Goal: Task Accomplishment & Management: Manage account settings

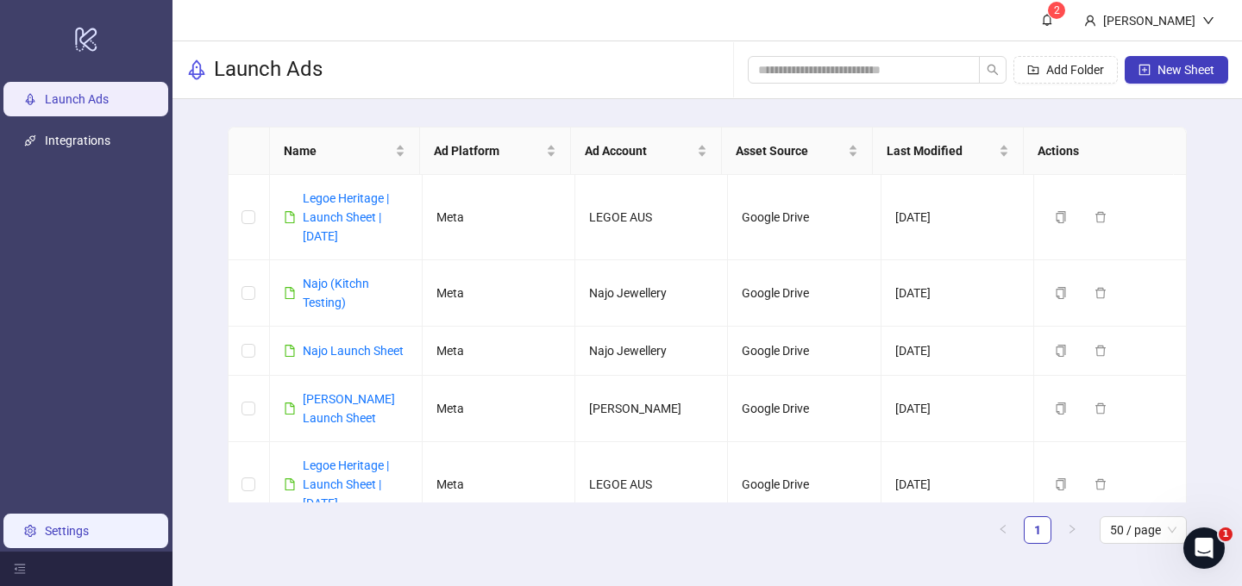
click at [51, 528] on link "Settings" at bounding box center [67, 531] width 44 height 14
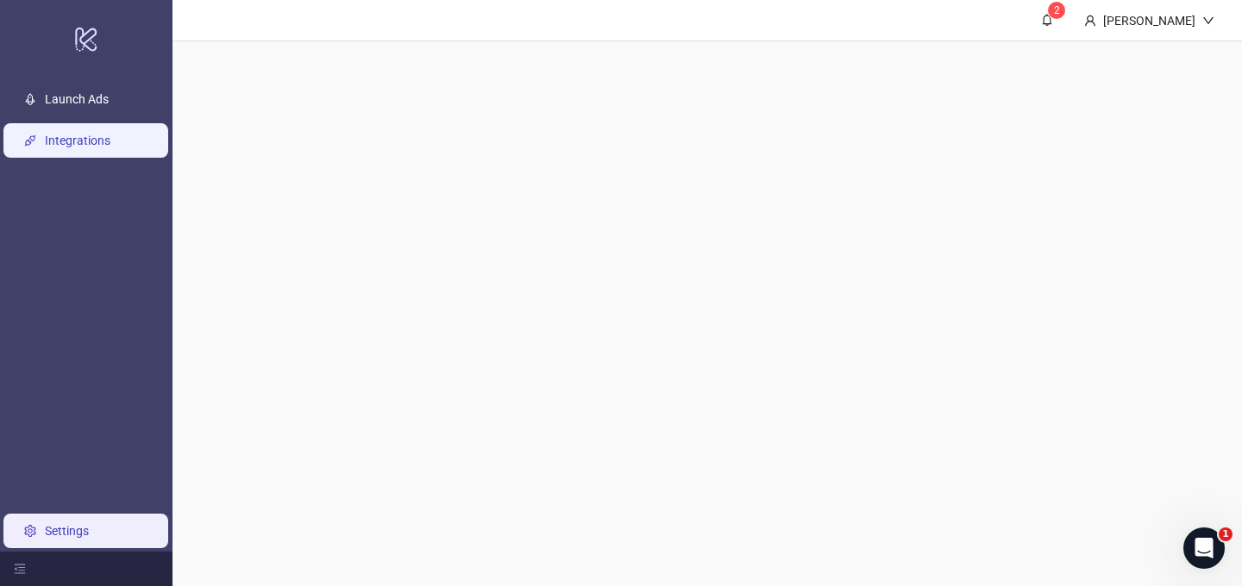
click at [81, 138] on link "Integrations" at bounding box center [78, 141] width 66 height 14
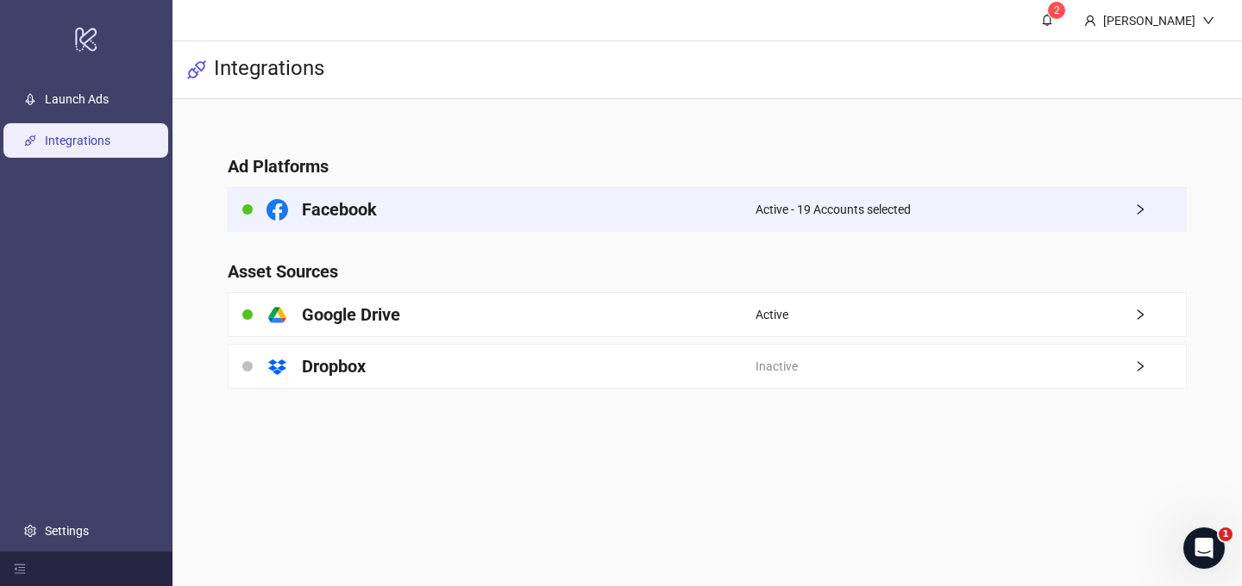
click at [669, 204] on div "Facebook" at bounding box center [491, 209] width 527 height 43
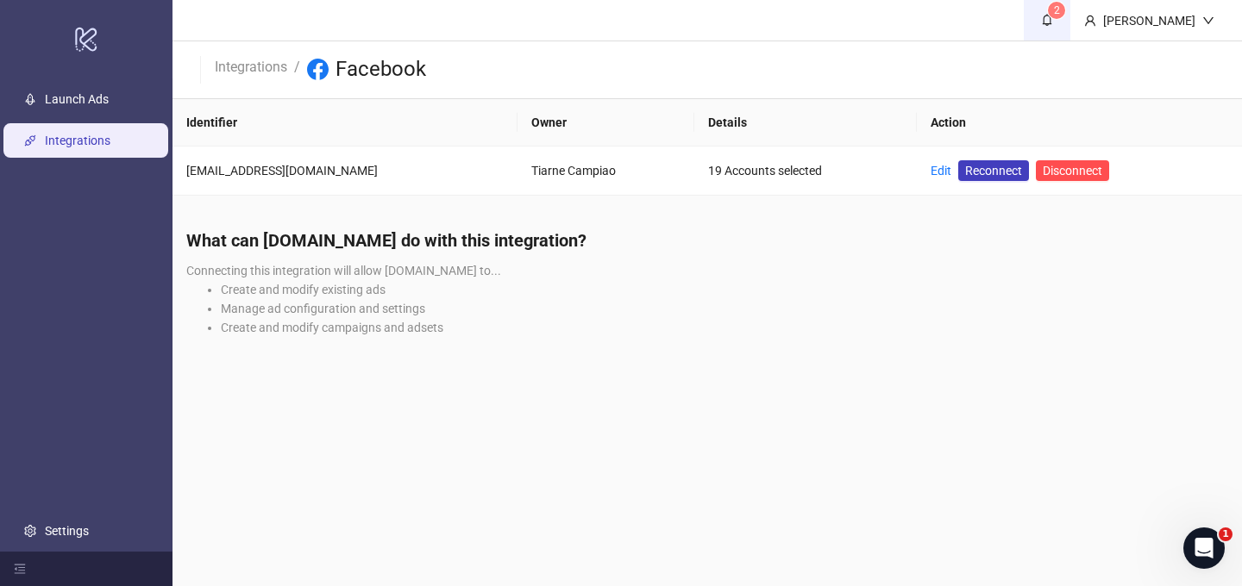
click at [1037, 12] on span "2" at bounding box center [1046, 19] width 19 height 19
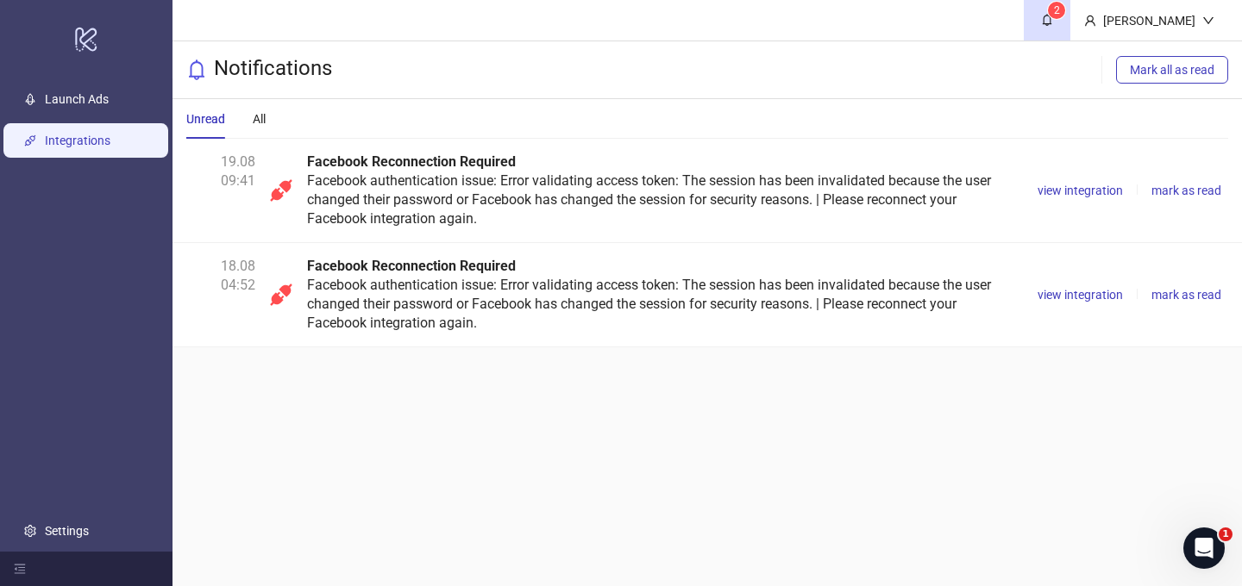
click at [92, 142] on link "Integrations" at bounding box center [78, 141] width 66 height 14
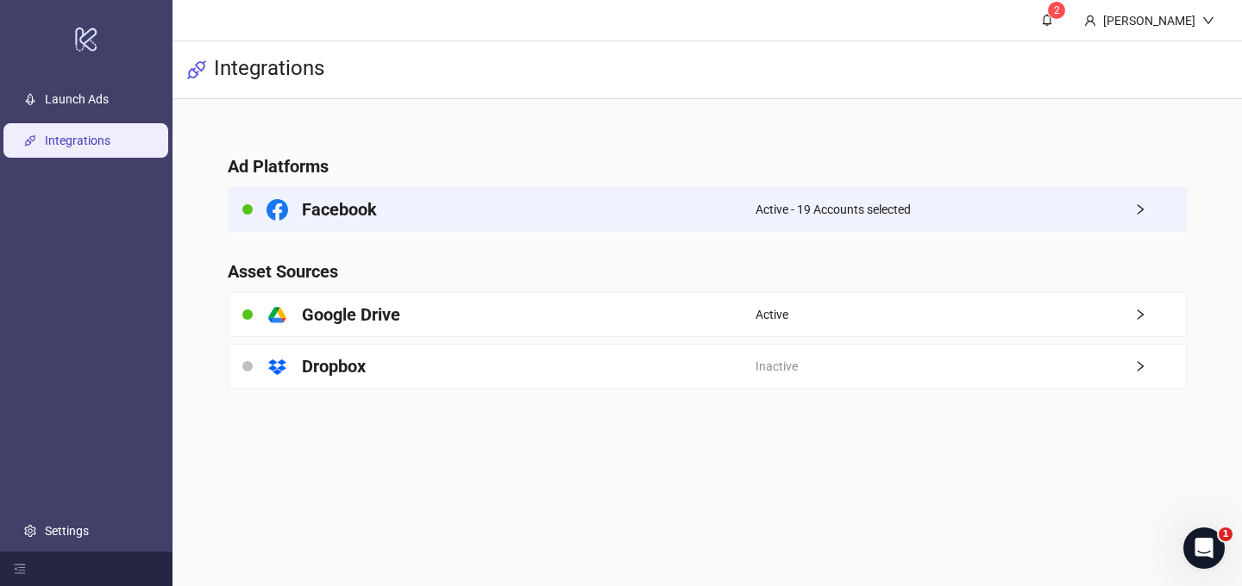
click at [777, 205] on span "Active - 19 Accounts selected" at bounding box center [832, 209] width 155 height 19
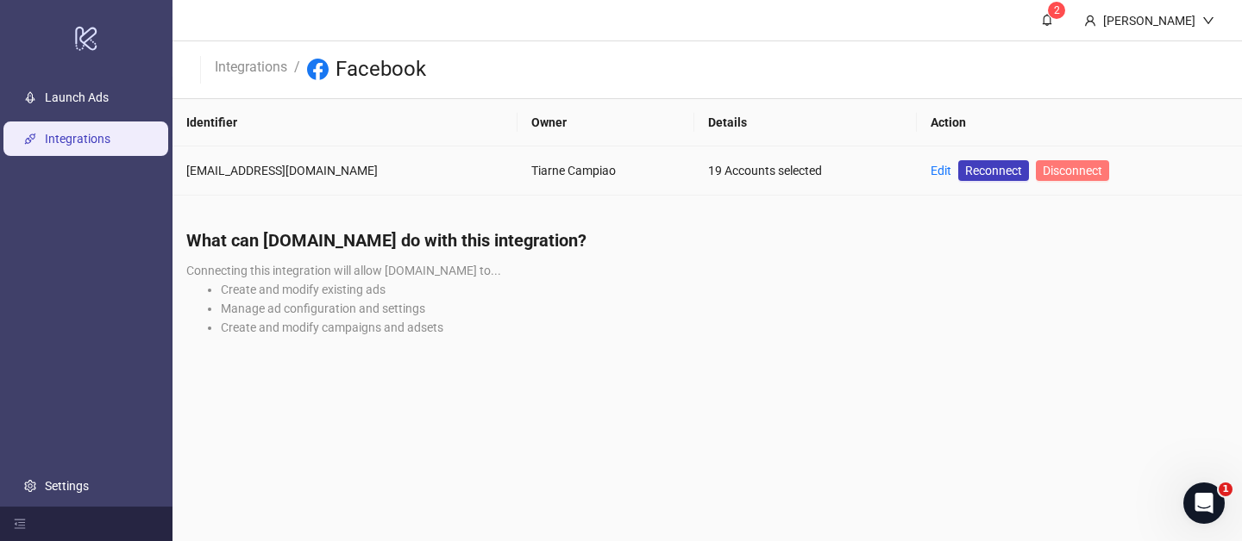
click at [1065, 170] on span "Disconnect" at bounding box center [1071, 171] width 59 height 14
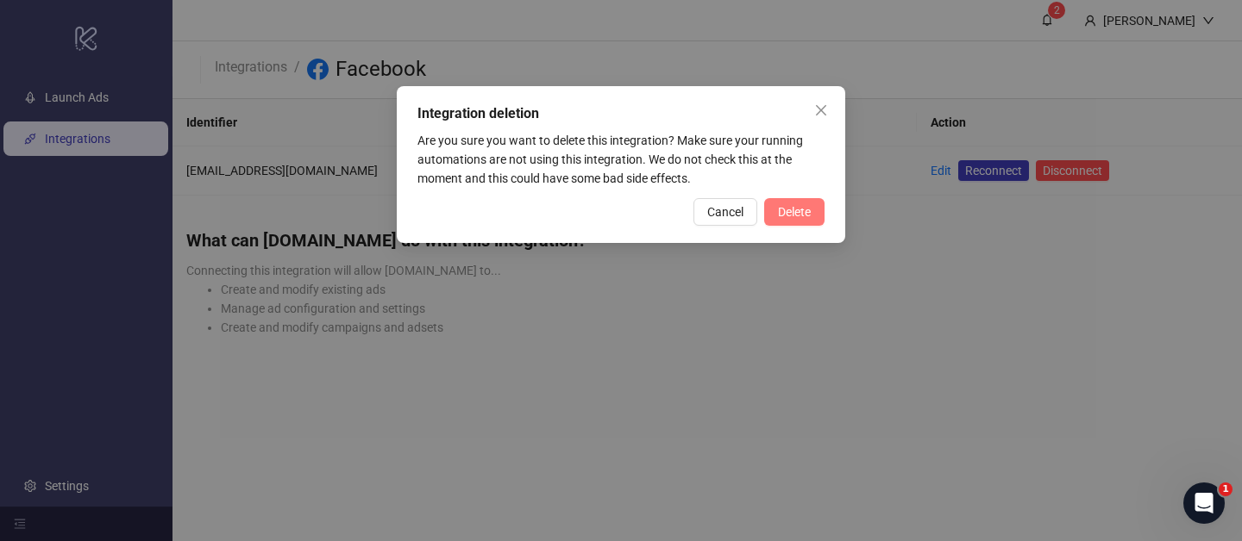
click at [790, 214] on span "Delete" at bounding box center [794, 212] width 33 height 14
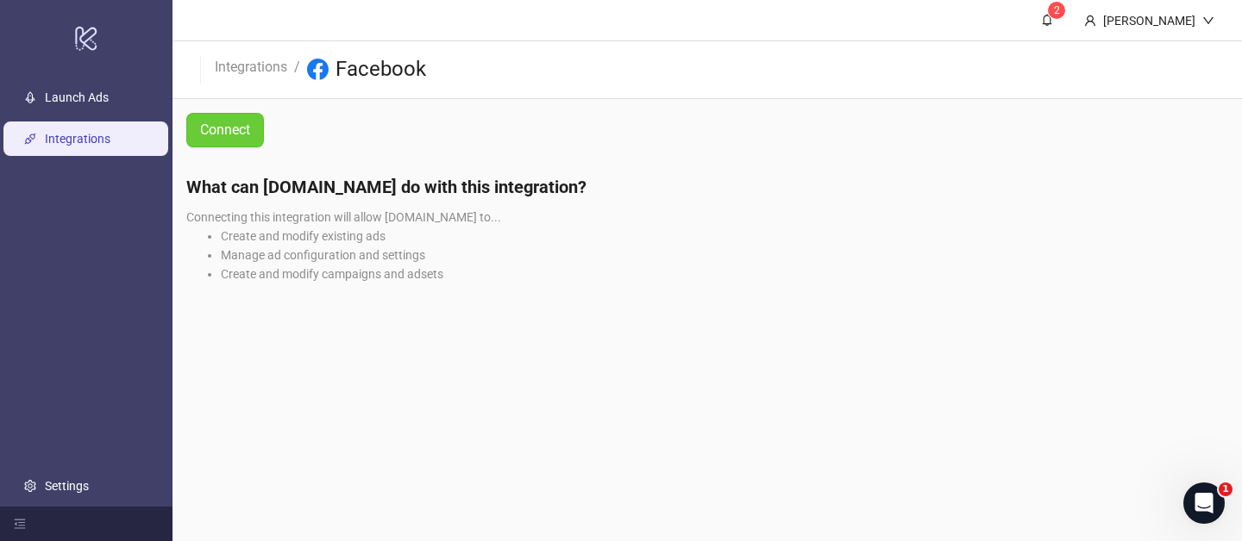
click at [225, 129] on span "Connect" at bounding box center [225, 130] width 50 height 22
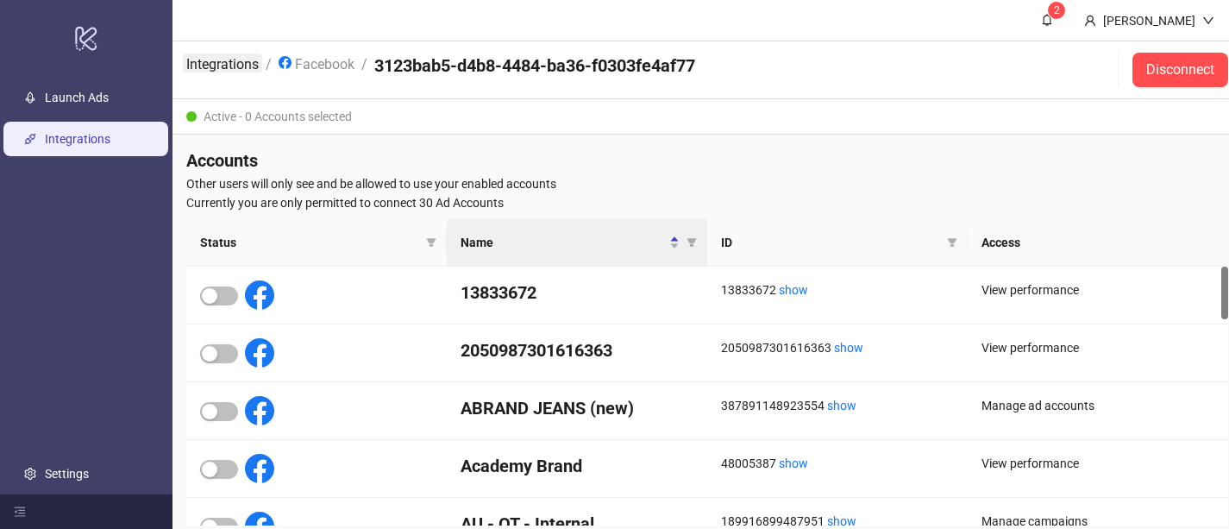
click at [207, 66] on link "Integrations" at bounding box center [222, 62] width 79 height 19
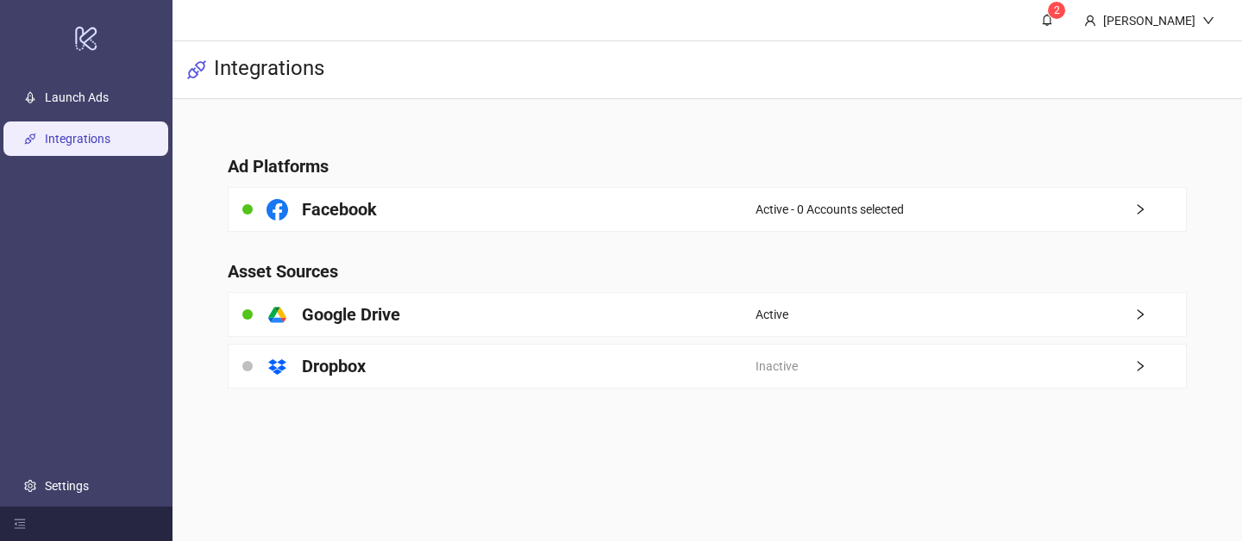
click at [110, 136] on link "Integrations" at bounding box center [78, 139] width 66 height 14
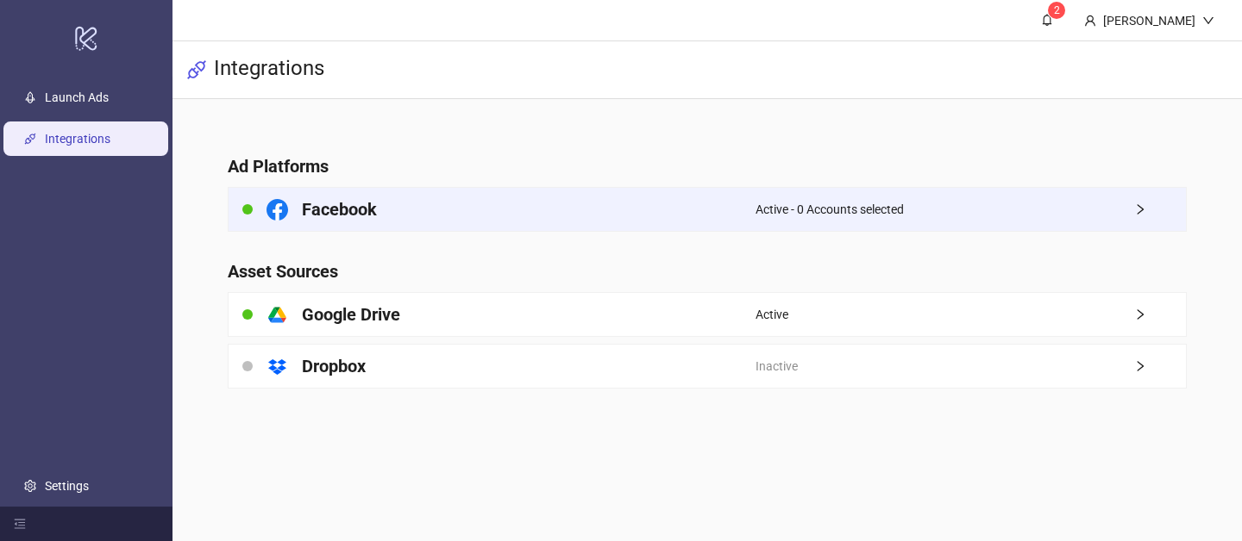
click at [473, 212] on div "Facebook" at bounding box center [491, 209] width 527 height 43
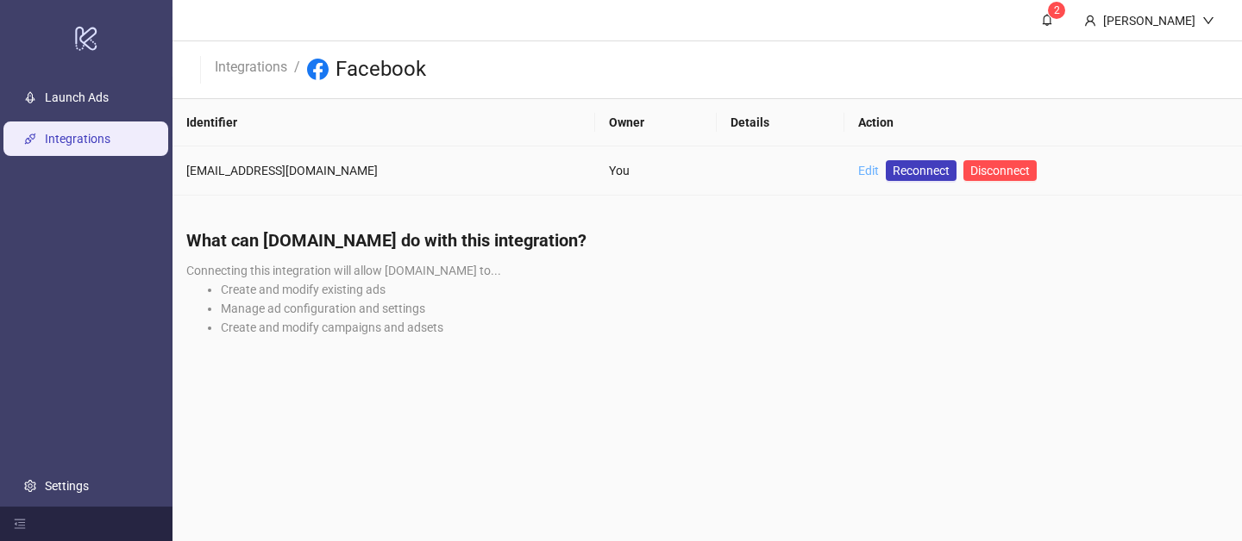
click at [862, 169] on link "Edit" at bounding box center [868, 171] width 21 height 14
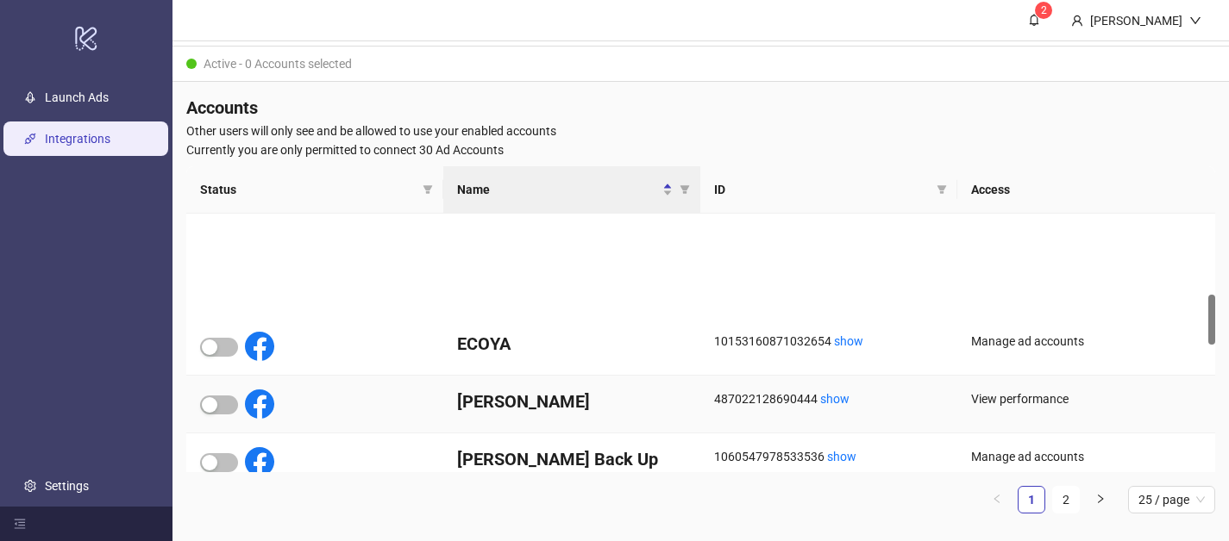
scroll to position [411, 0]
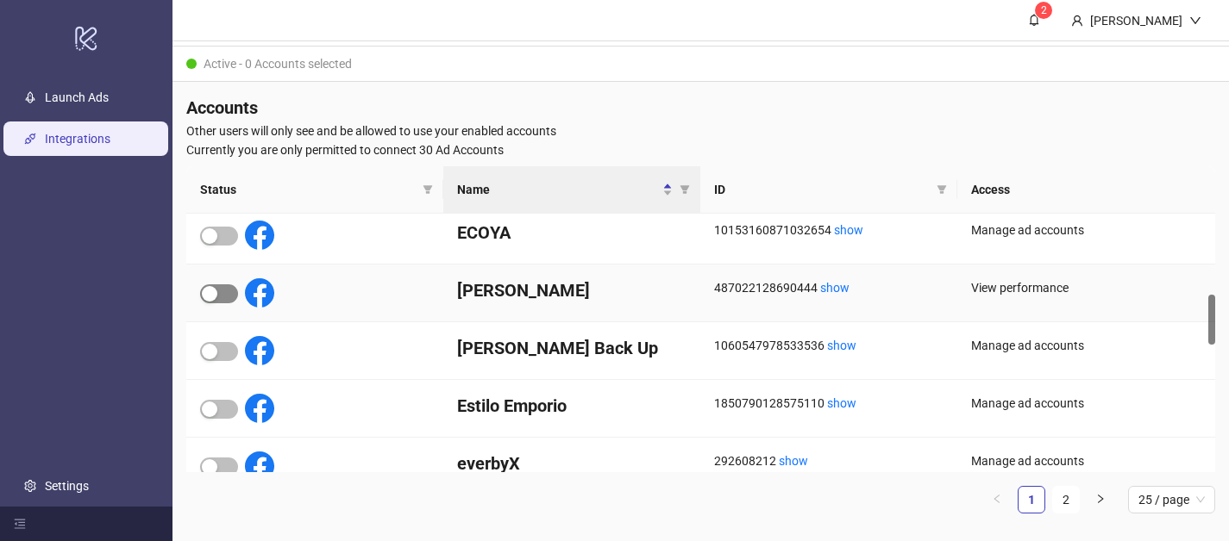
click at [226, 292] on span "button" at bounding box center [219, 294] width 38 height 19
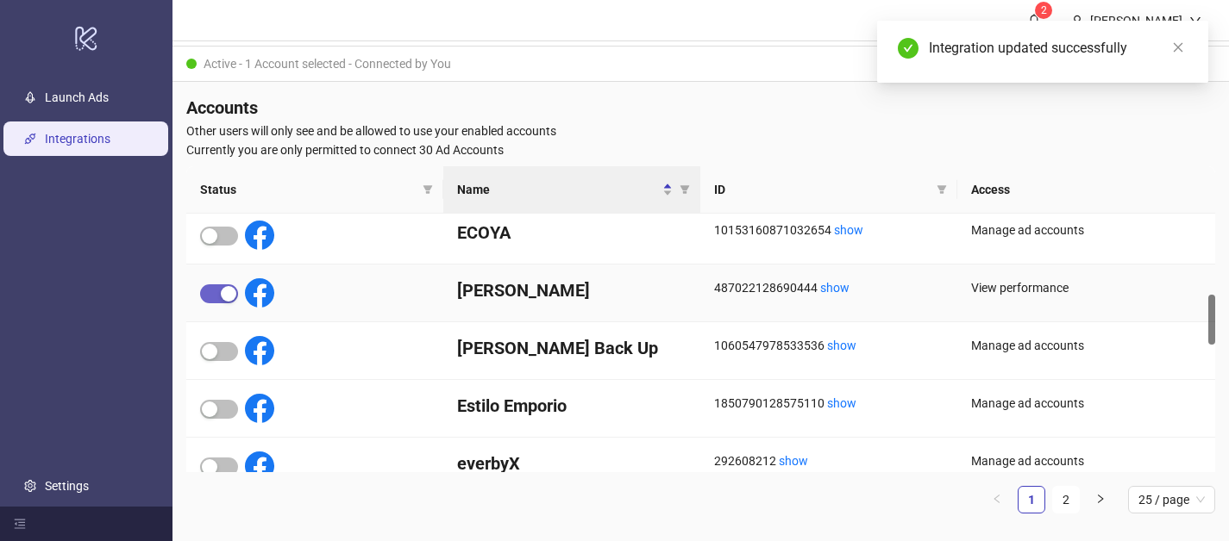
click at [215, 293] on span "button" at bounding box center [219, 294] width 38 height 19
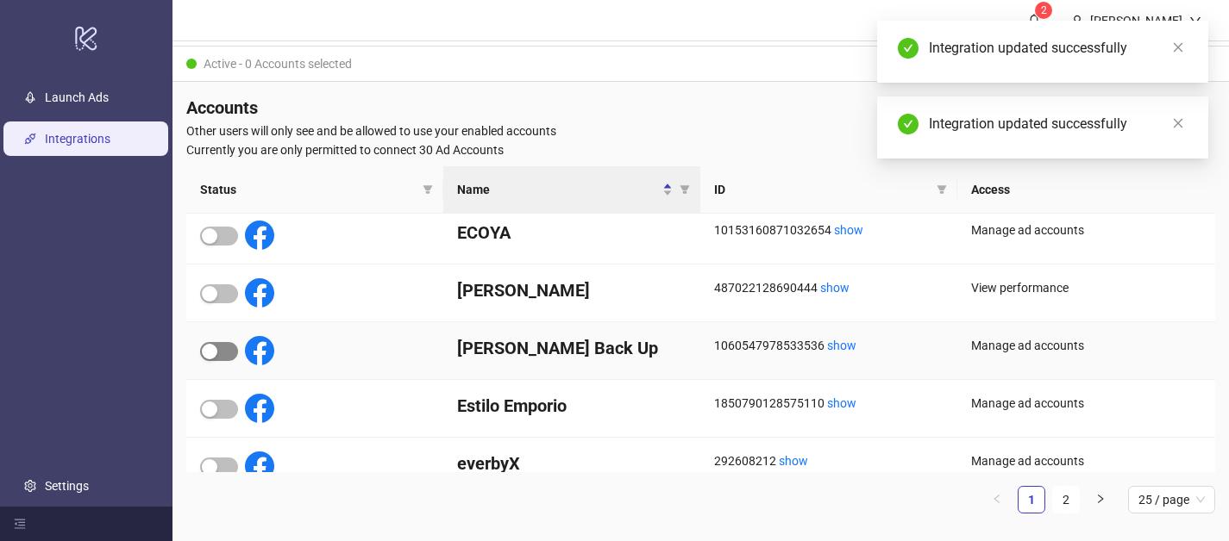
click at [226, 351] on span "button" at bounding box center [219, 351] width 38 height 19
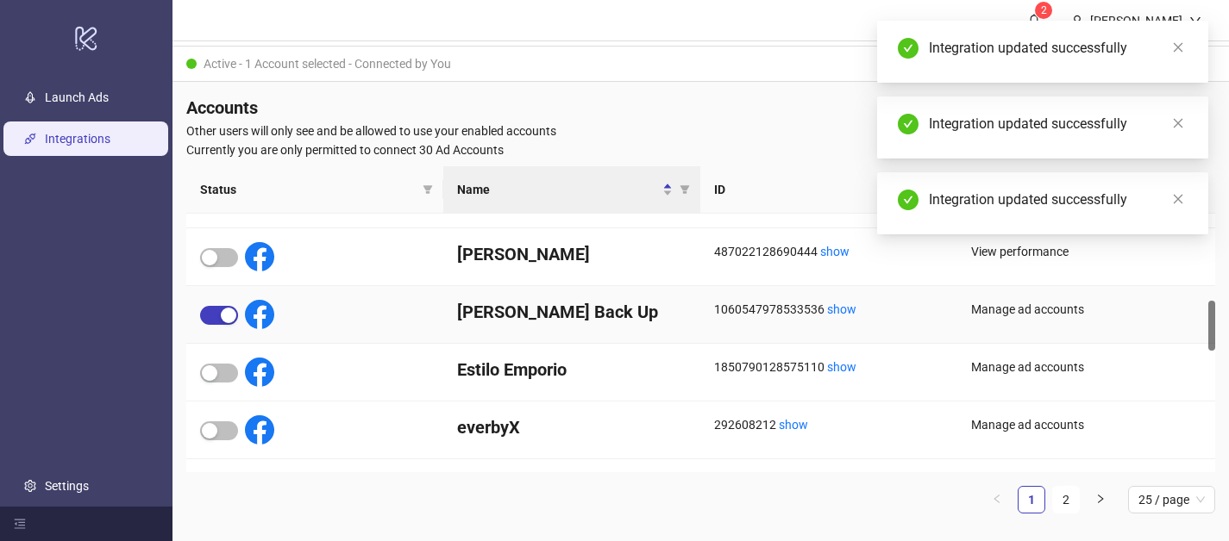
scroll to position [473, 0]
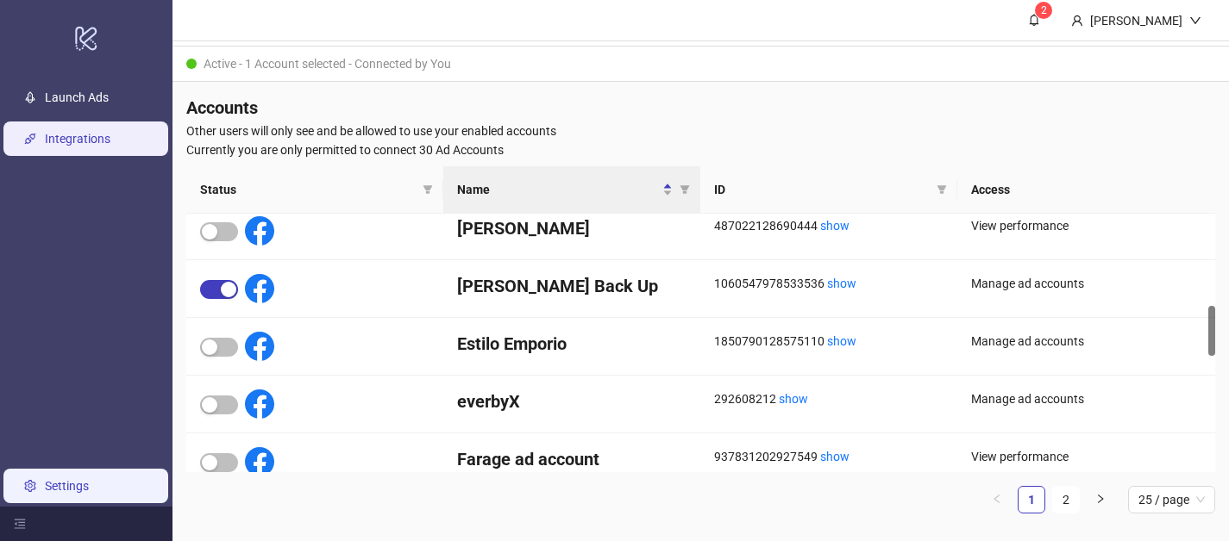
click at [56, 486] on link "Settings" at bounding box center [67, 486] width 44 height 14
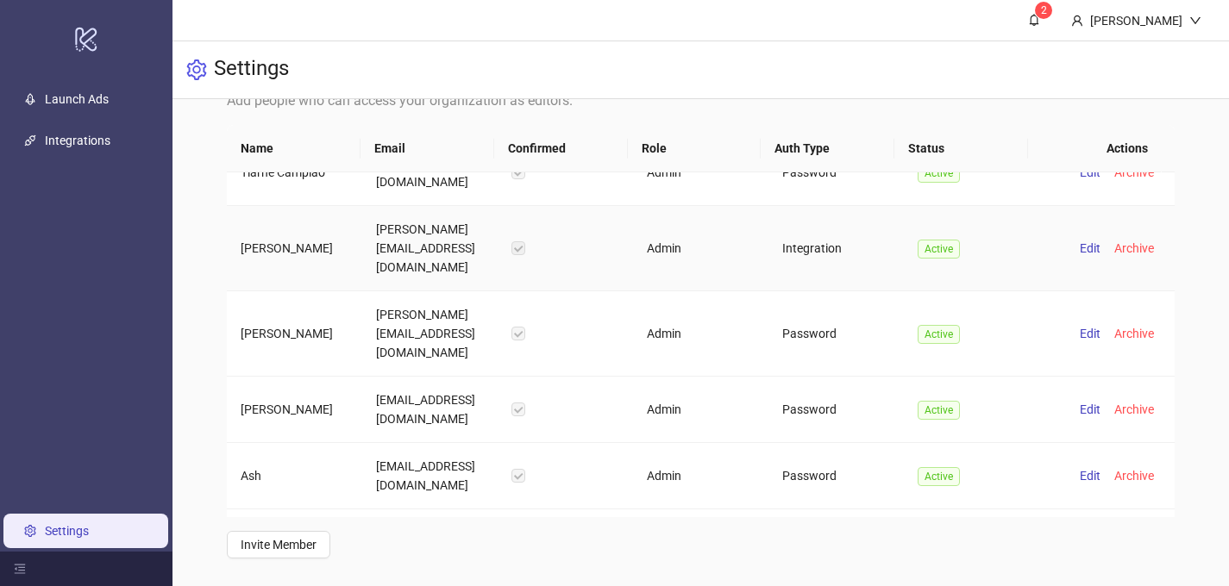
scroll to position [337, 0]
click at [285, 540] on span "Invite Member" at bounding box center [279, 545] width 76 height 14
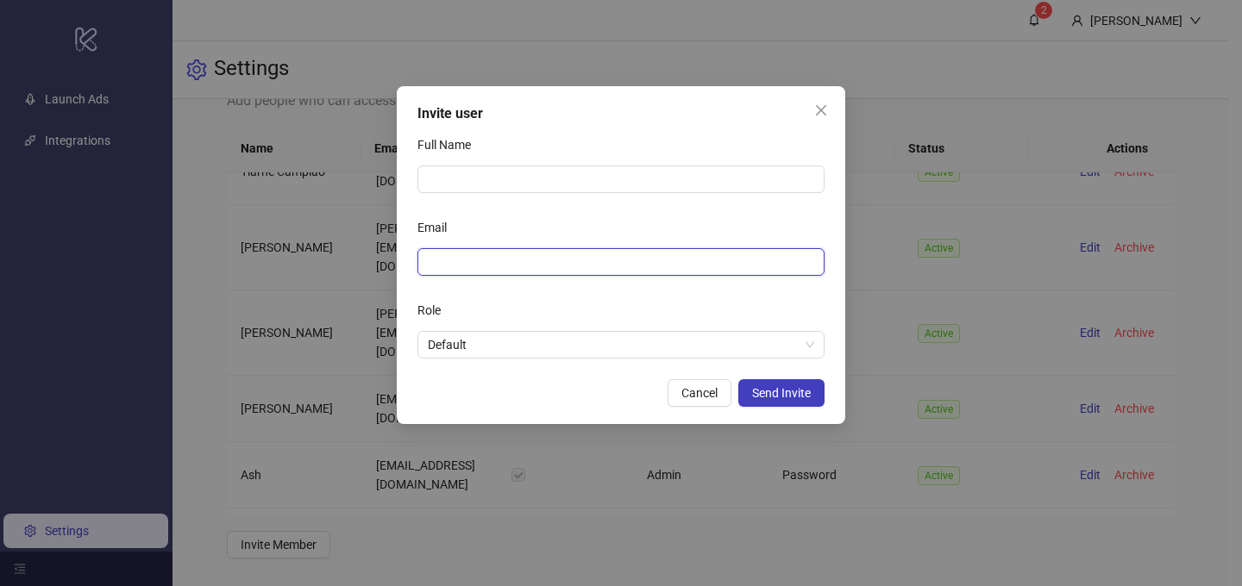
click at [467, 265] on input "Email" at bounding box center [619, 262] width 383 height 19
paste input "**********"
type input "**********"
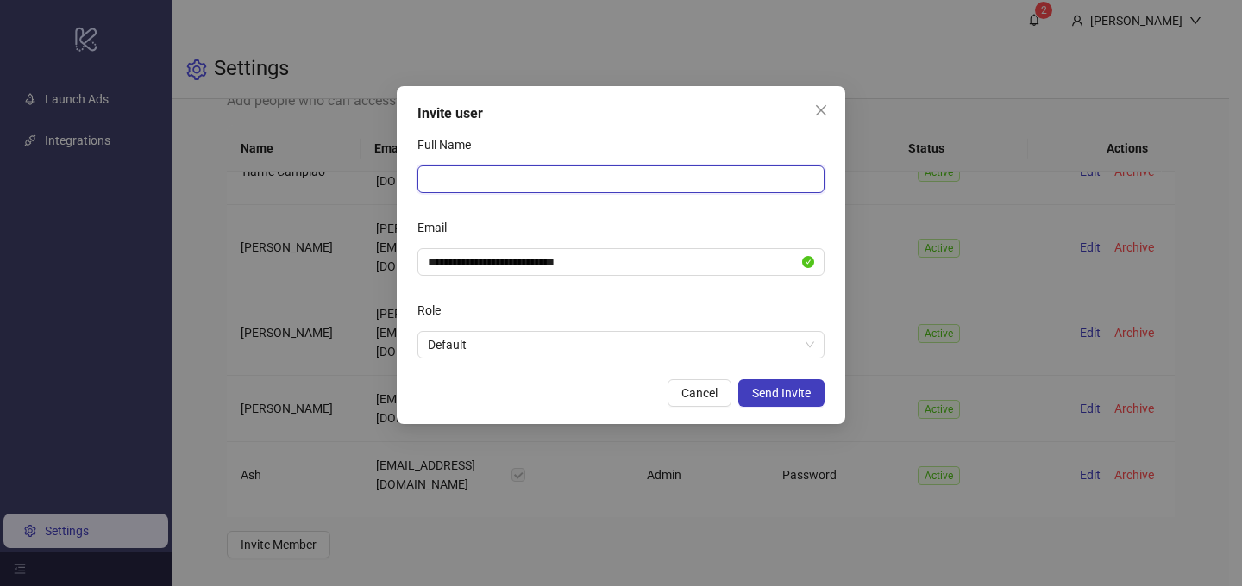
click at [520, 172] on input "Full Name" at bounding box center [620, 180] width 407 height 28
click at [684, 351] on span "Default" at bounding box center [621, 345] width 386 height 26
type input "*****"
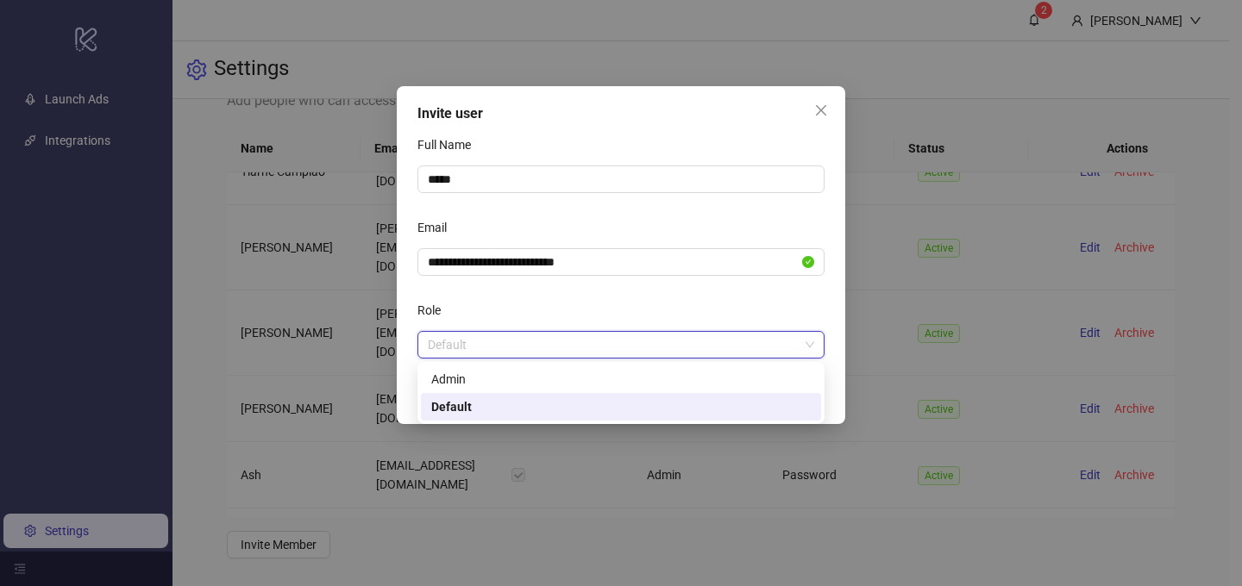
click at [685, 348] on span "Default" at bounding box center [621, 345] width 386 height 26
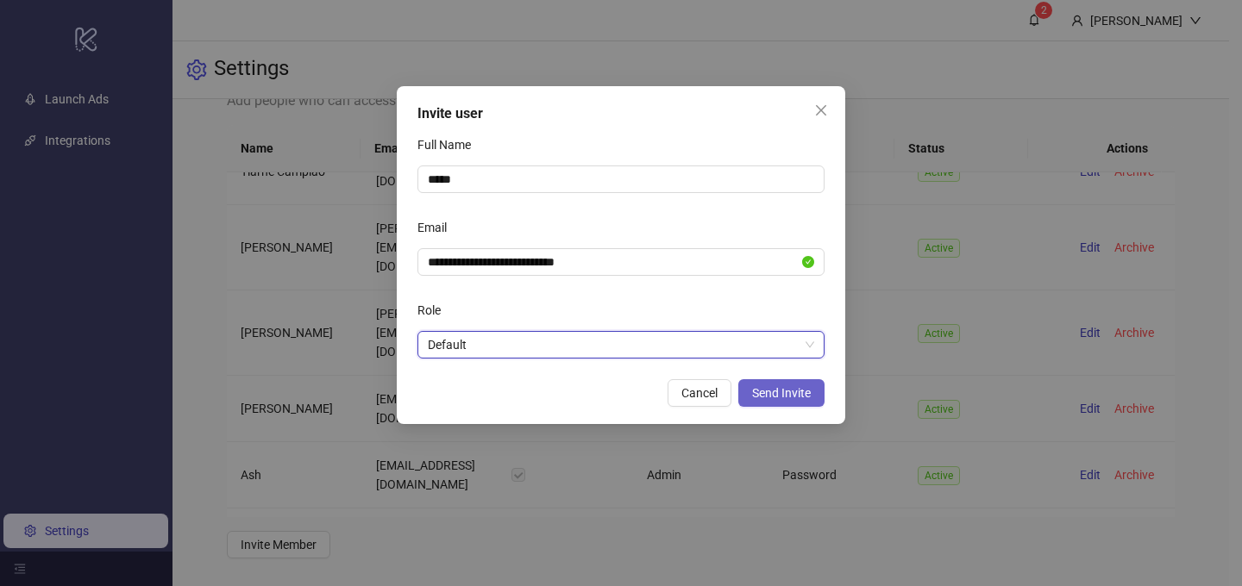
click at [784, 396] on span "Send Invite" at bounding box center [781, 393] width 59 height 14
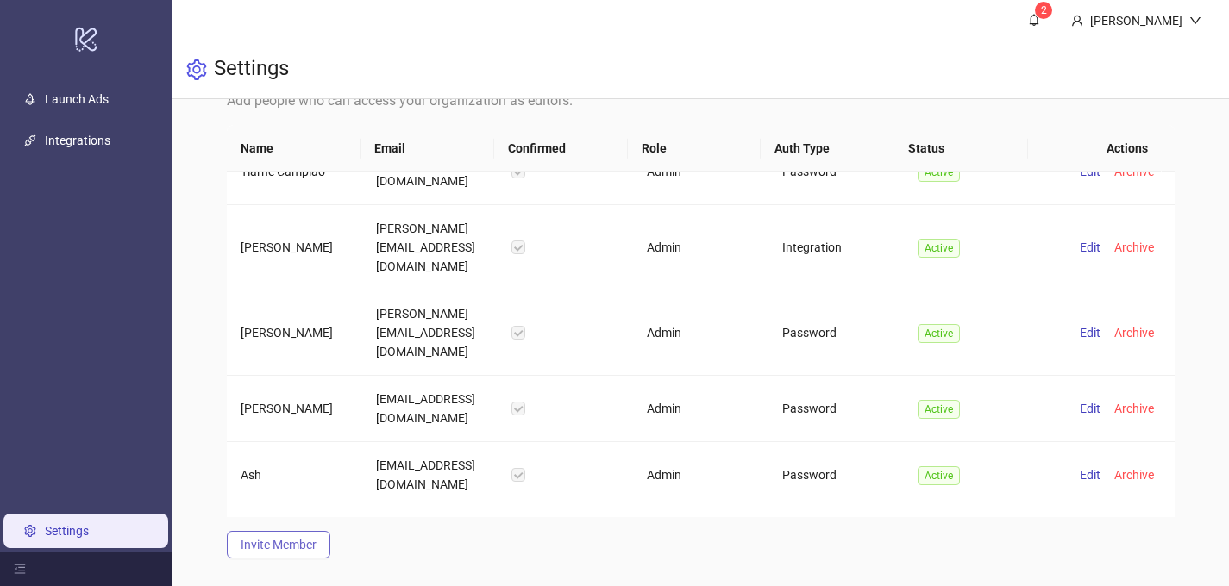
click at [273, 541] on span "Invite Member" at bounding box center [279, 545] width 76 height 14
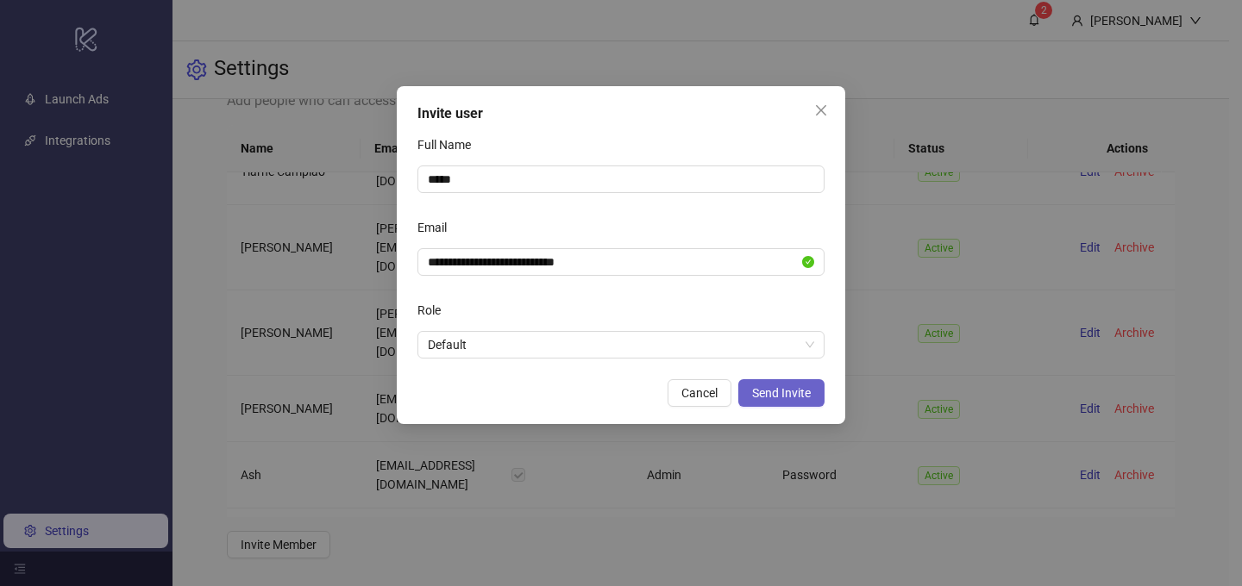
click at [768, 393] on span "Send Invite" at bounding box center [781, 393] width 59 height 14
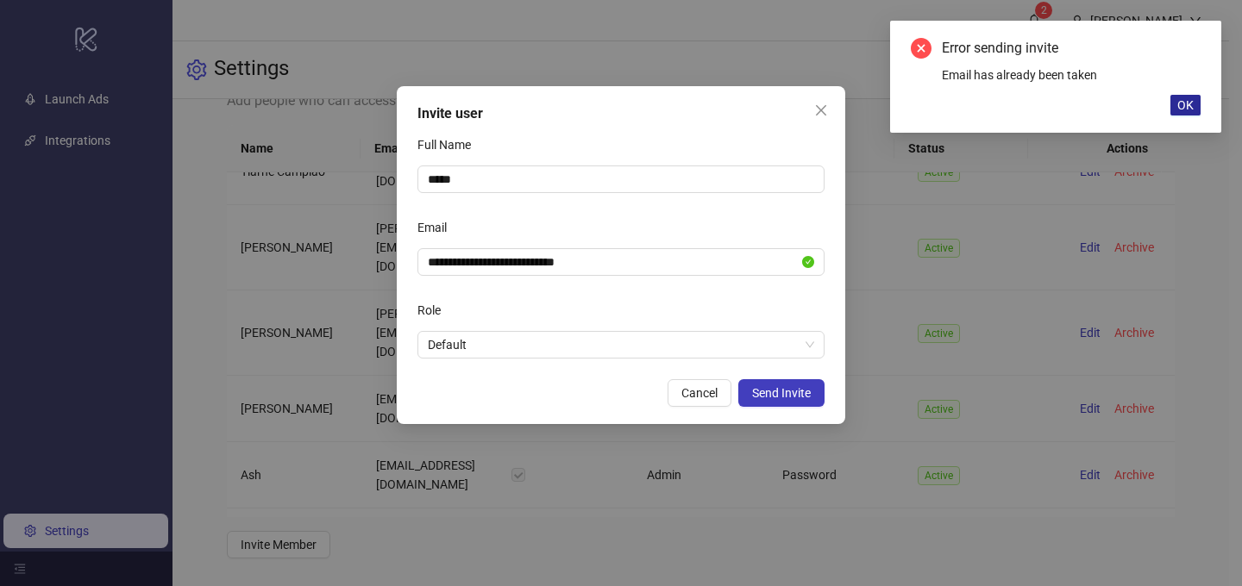
click at [1183, 106] on span "OK" at bounding box center [1185, 105] width 16 height 14
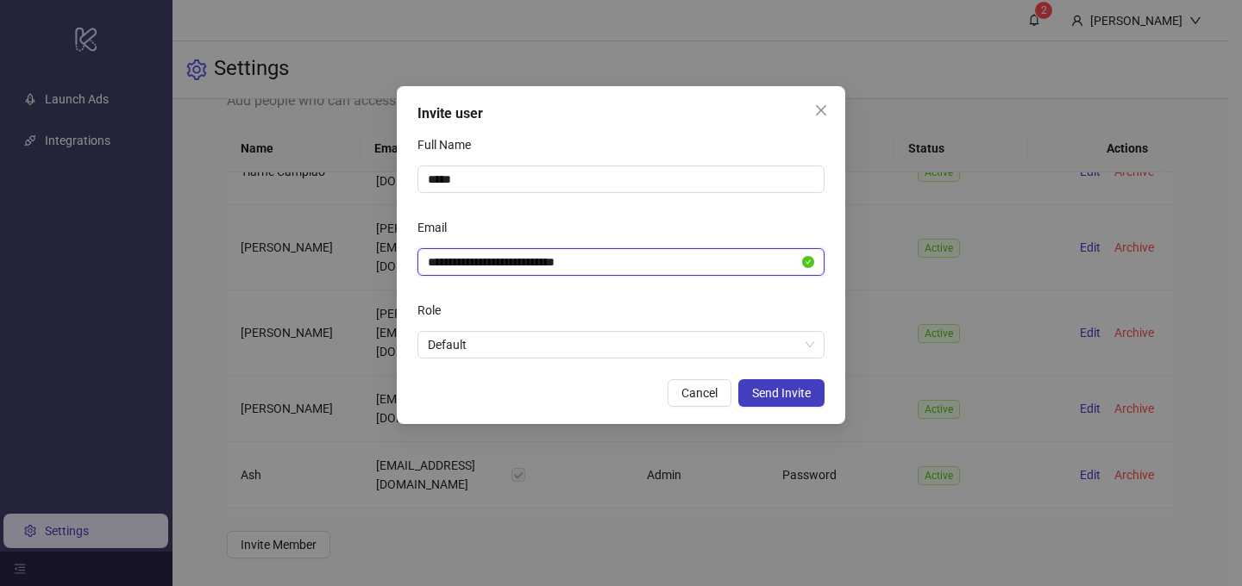
click at [522, 263] on input "**********" at bounding box center [613, 262] width 371 height 19
paste input "text"
type input "**********"
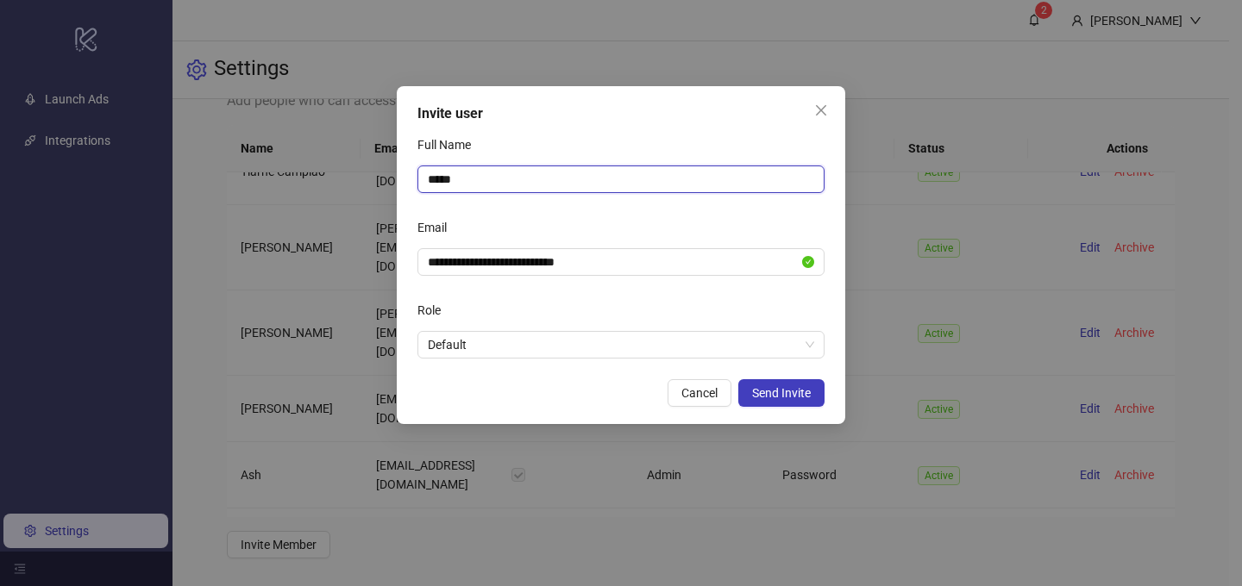
click at [443, 173] on input "*****" at bounding box center [620, 180] width 407 height 28
type input "*****"
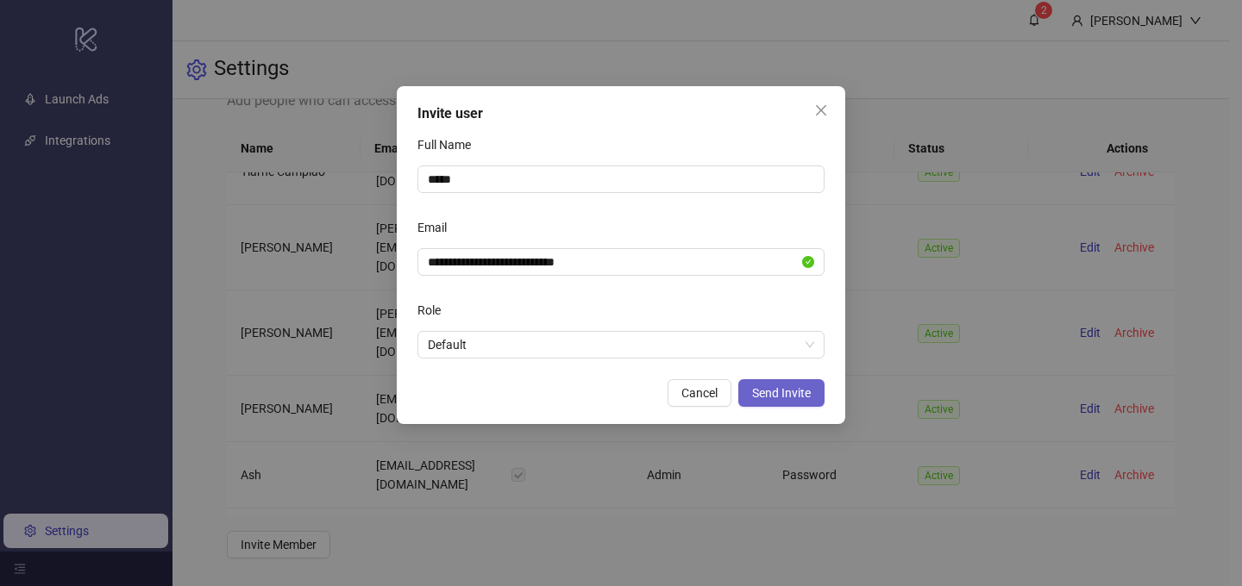
click at [773, 393] on span "Send Invite" at bounding box center [781, 393] width 59 height 14
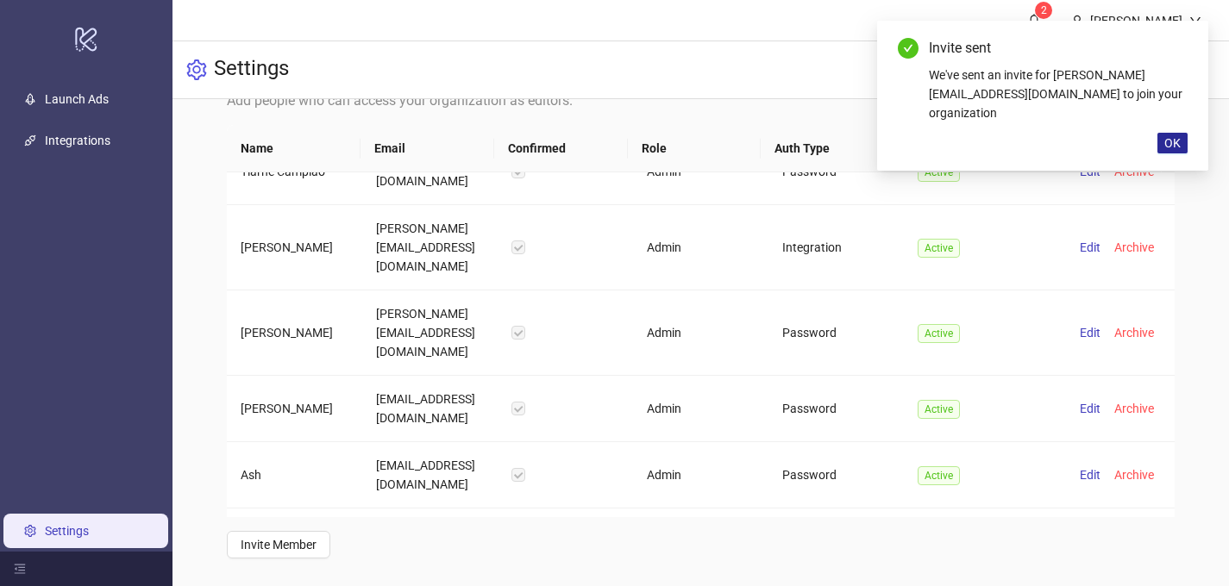
click at [1167, 145] on span "OK" at bounding box center [1172, 143] width 16 height 14
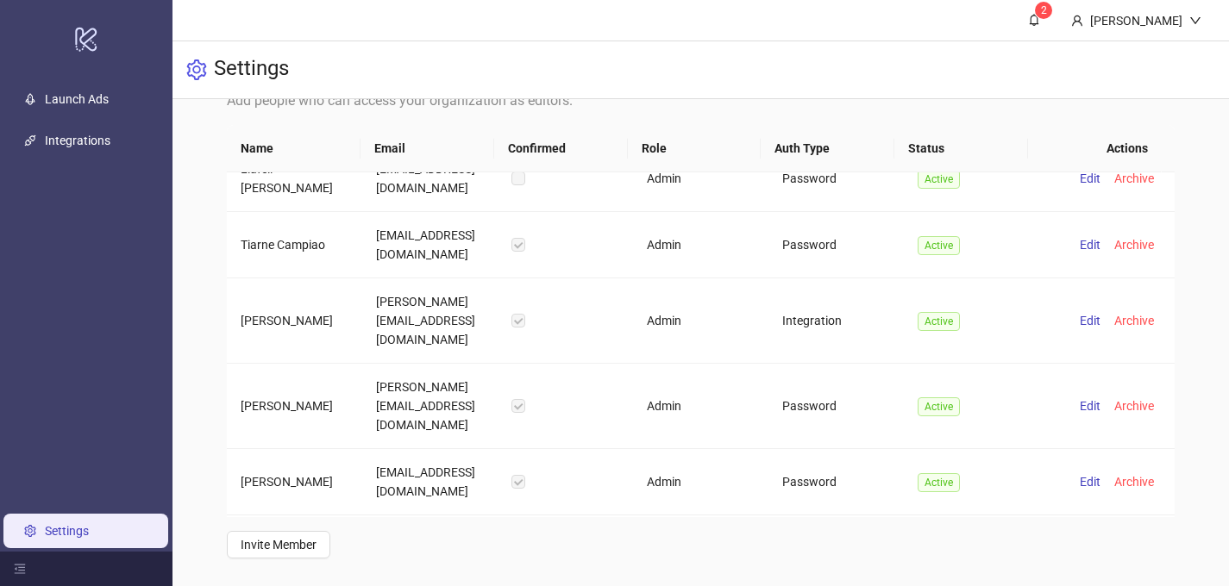
scroll to position [0, 0]
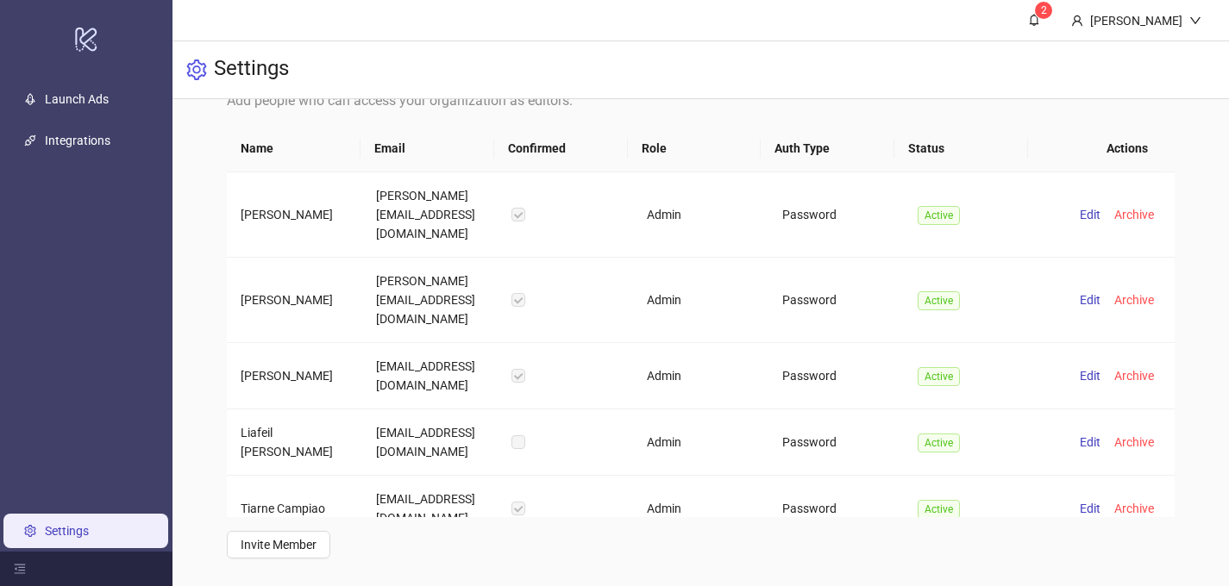
click at [85, 121] on ul "Launch Ads Integrations Settings" at bounding box center [86, 314] width 172 height 473
click at [51, 146] on link "Integrations" at bounding box center [78, 141] width 66 height 14
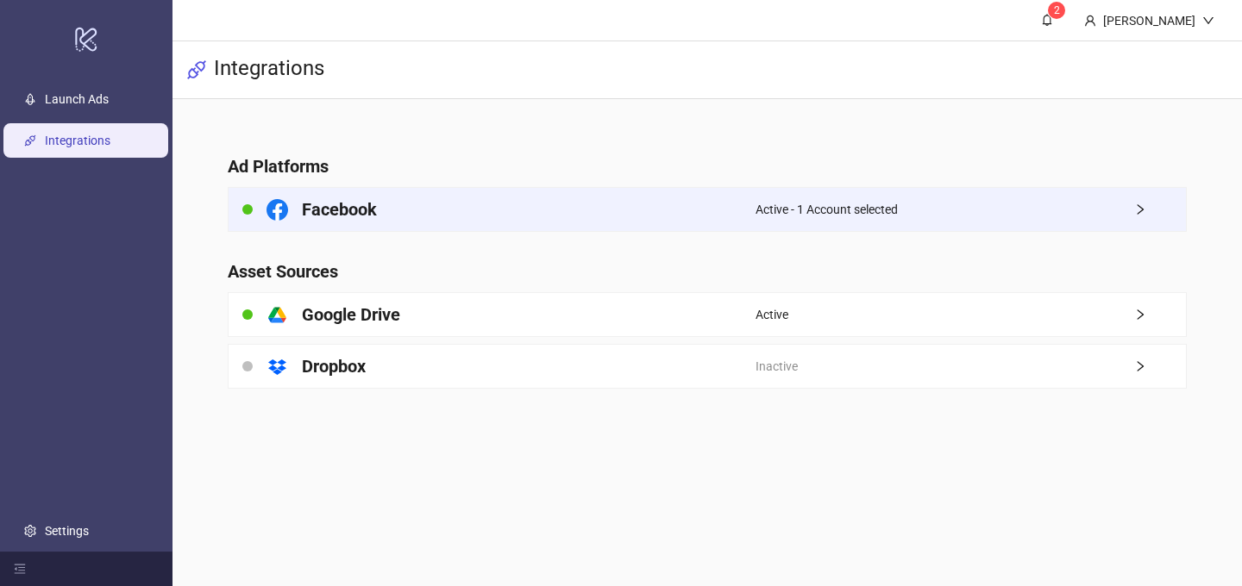
click at [873, 204] on span "Active - 1 Account selected" at bounding box center [826, 209] width 142 height 19
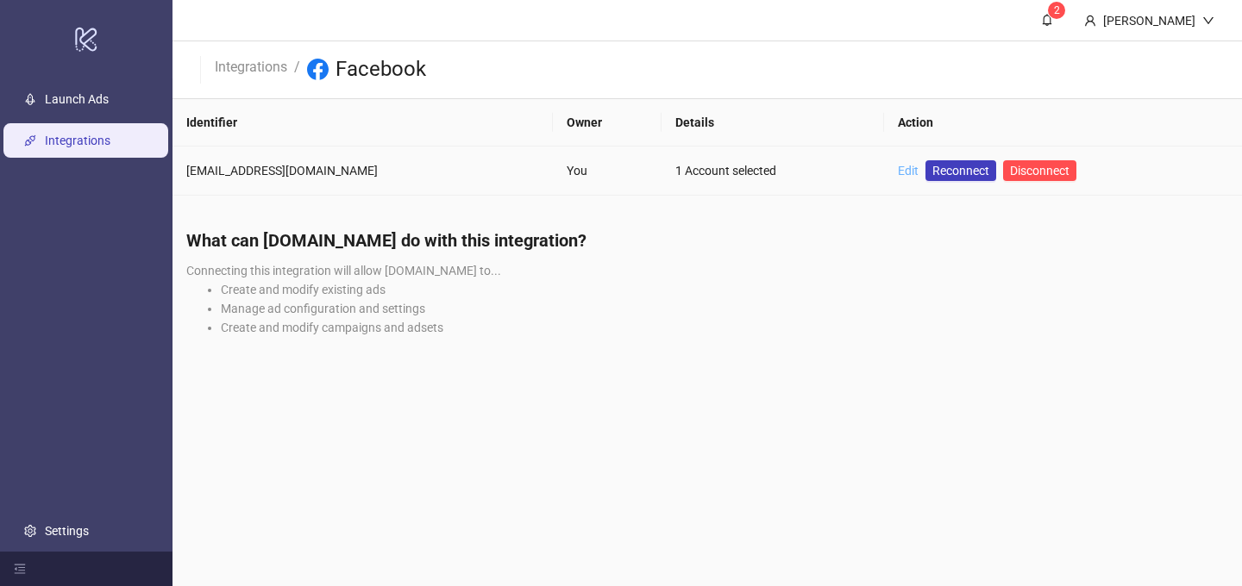
click at [903, 167] on link "Edit" at bounding box center [908, 171] width 21 height 14
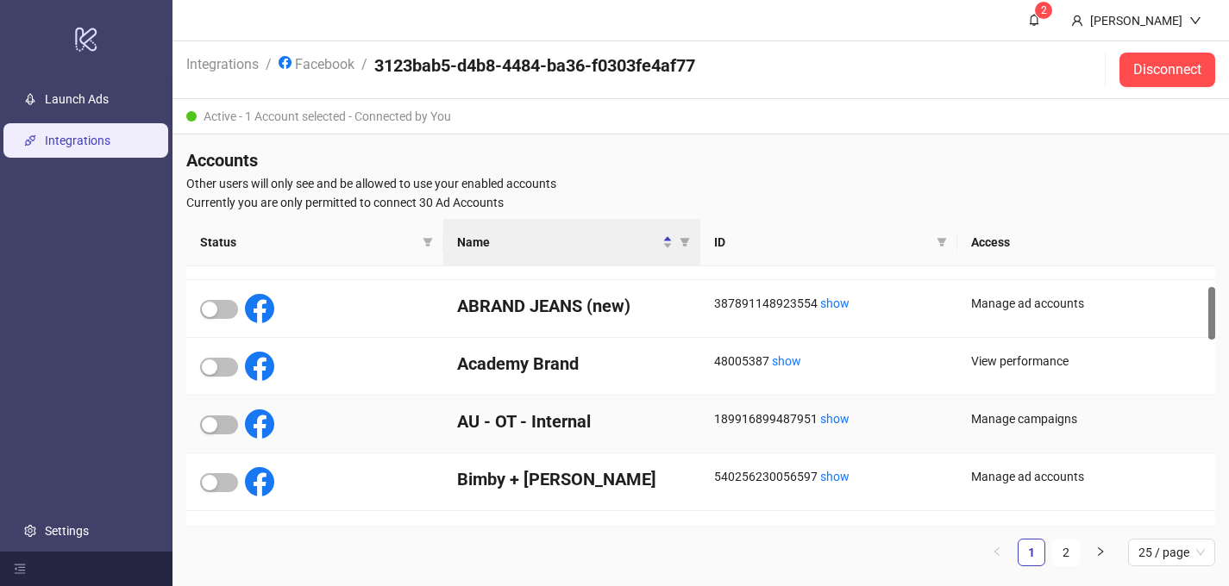
scroll to position [102, 0]
click at [228, 483] on span "button" at bounding box center [219, 482] width 38 height 19
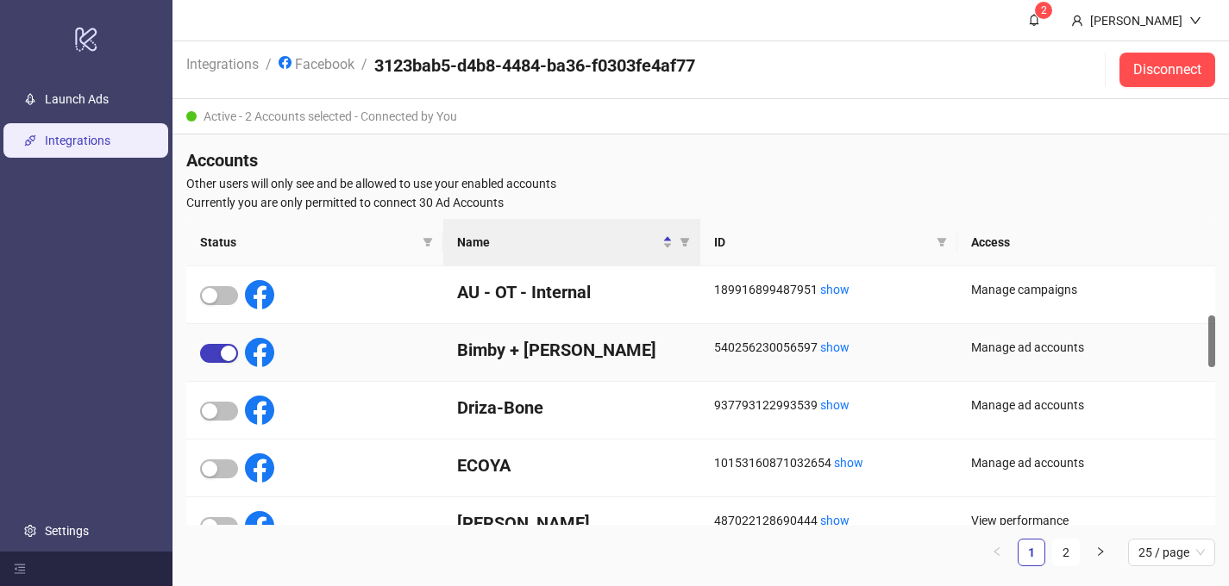
scroll to position [243, 0]
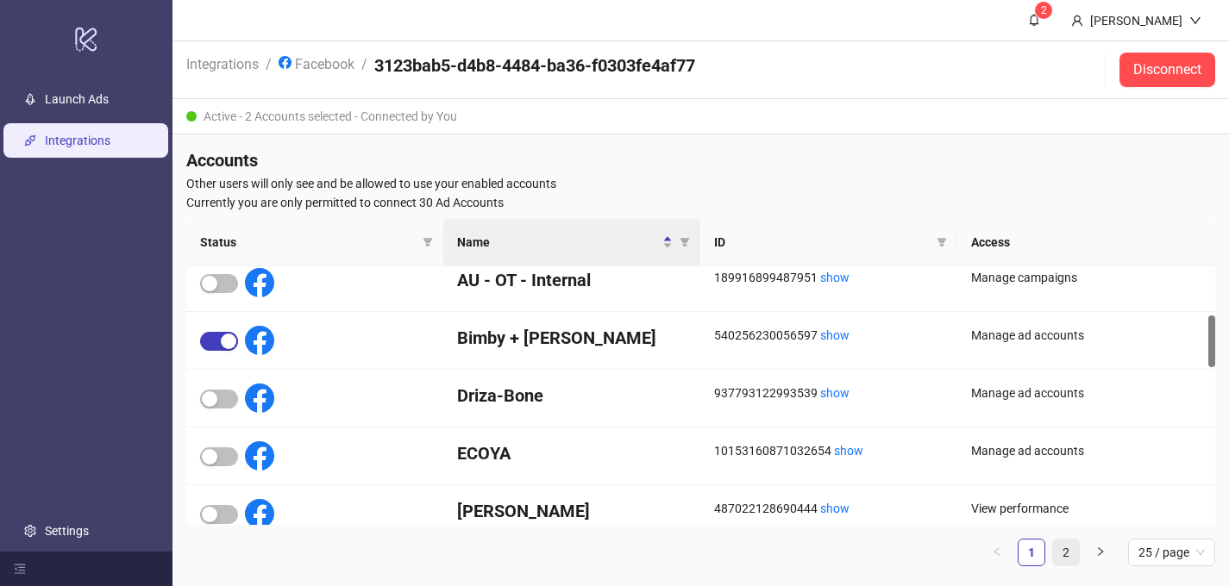
click at [1062, 541] on link "2" at bounding box center [1066, 553] width 26 height 26
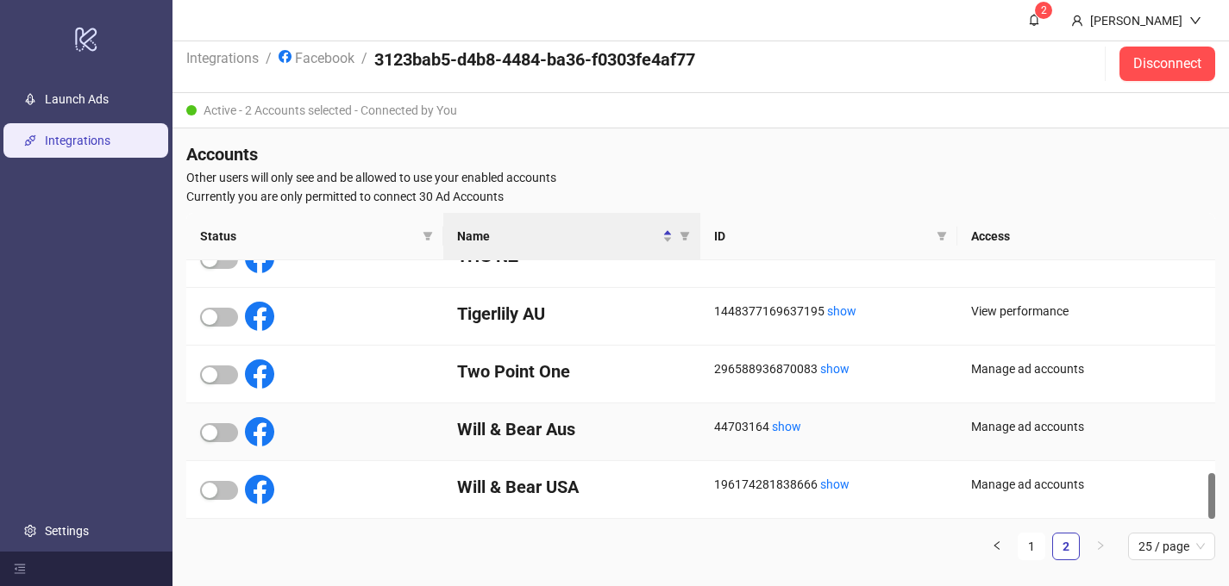
scroll to position [8, 0]
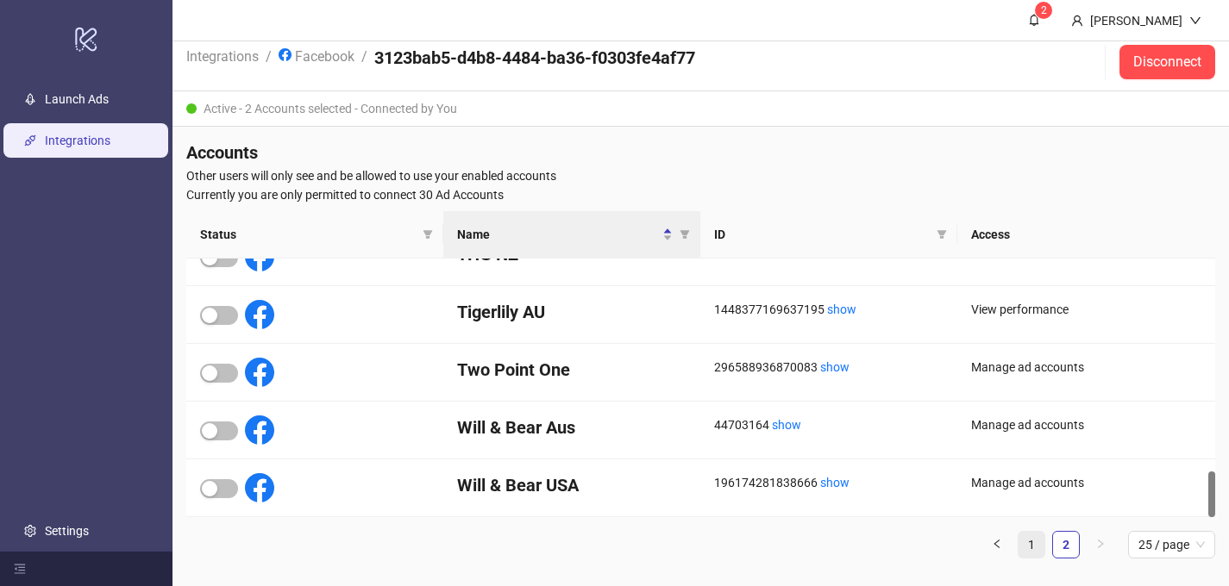
click at [1035, 541] on link "1" at bounding box center [1031, 545] width 26 height 26
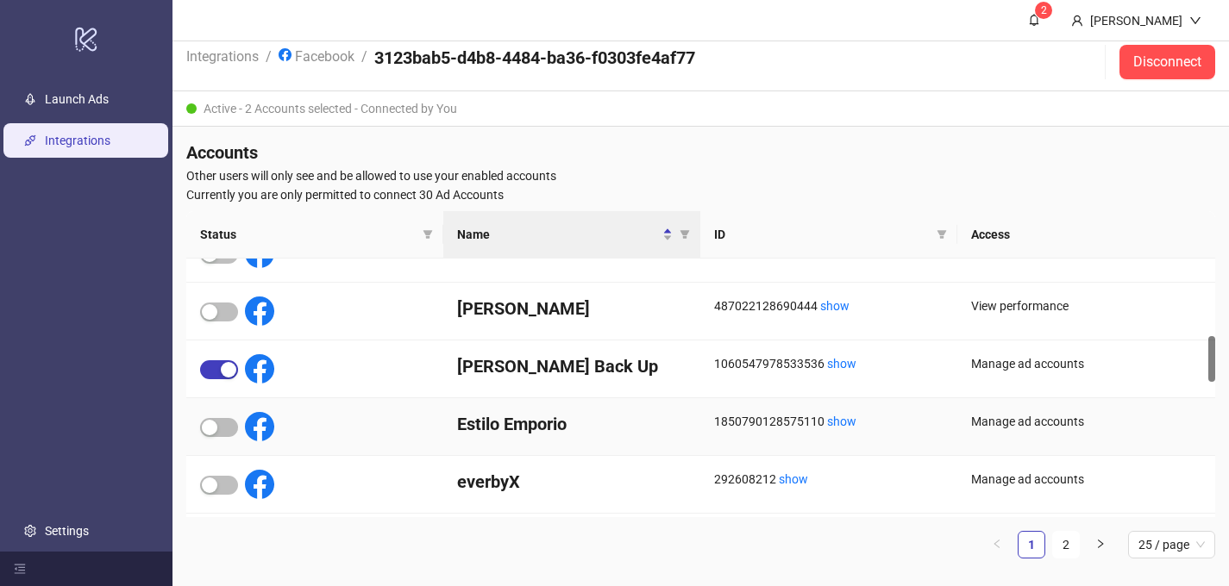
scroll to position [576, 0]
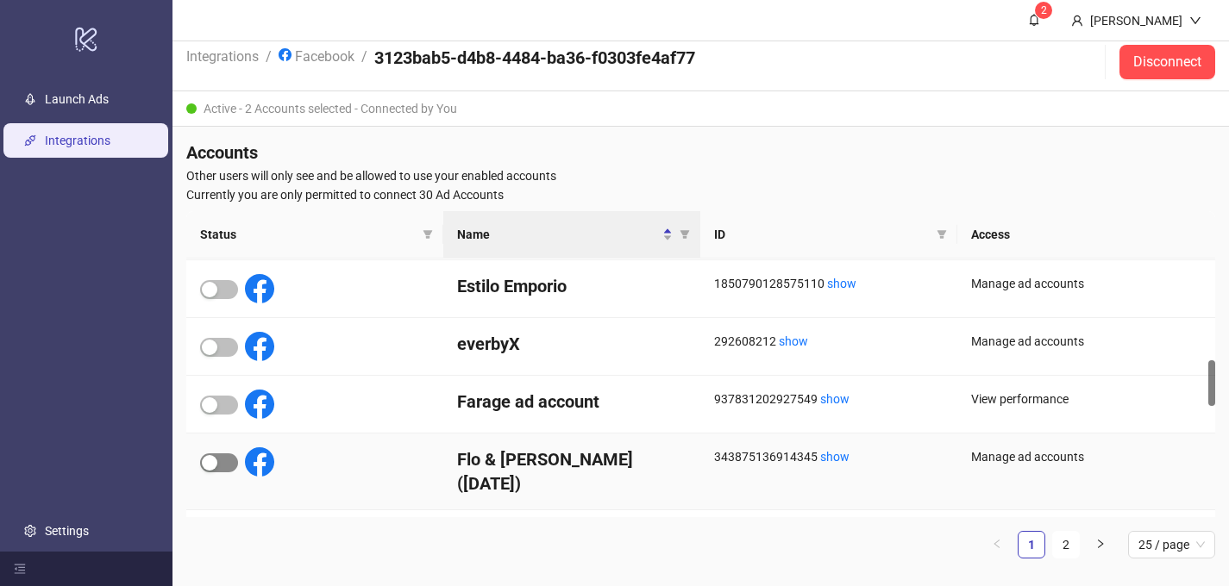
click at [224, 464] on span "button" at bounding box center [219, 463] width 38 height 19
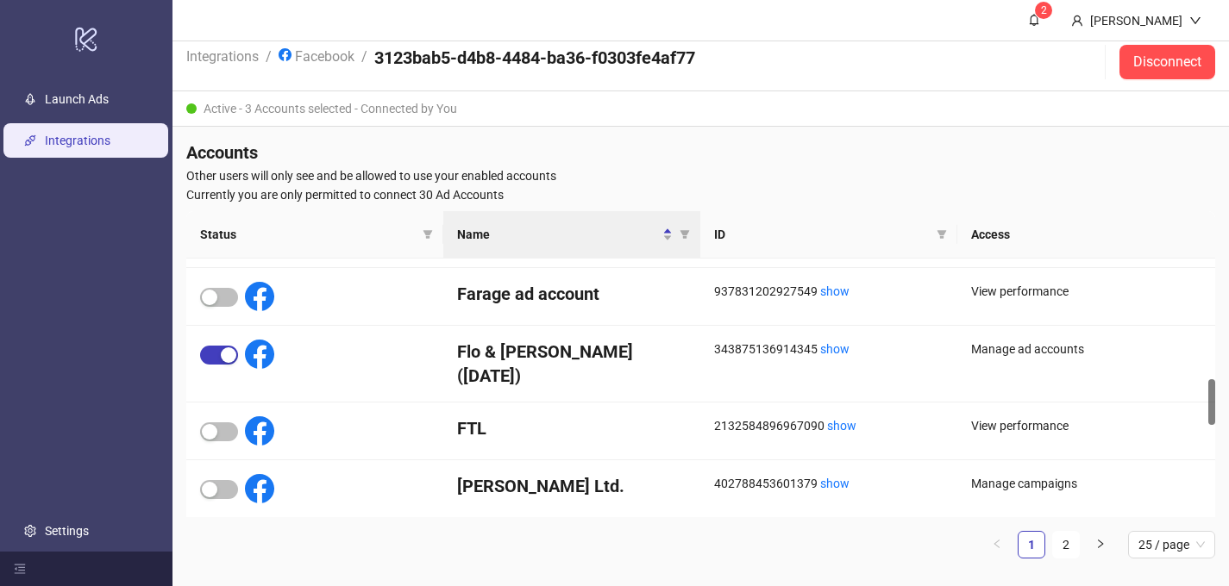
scroll to position [819, 0]
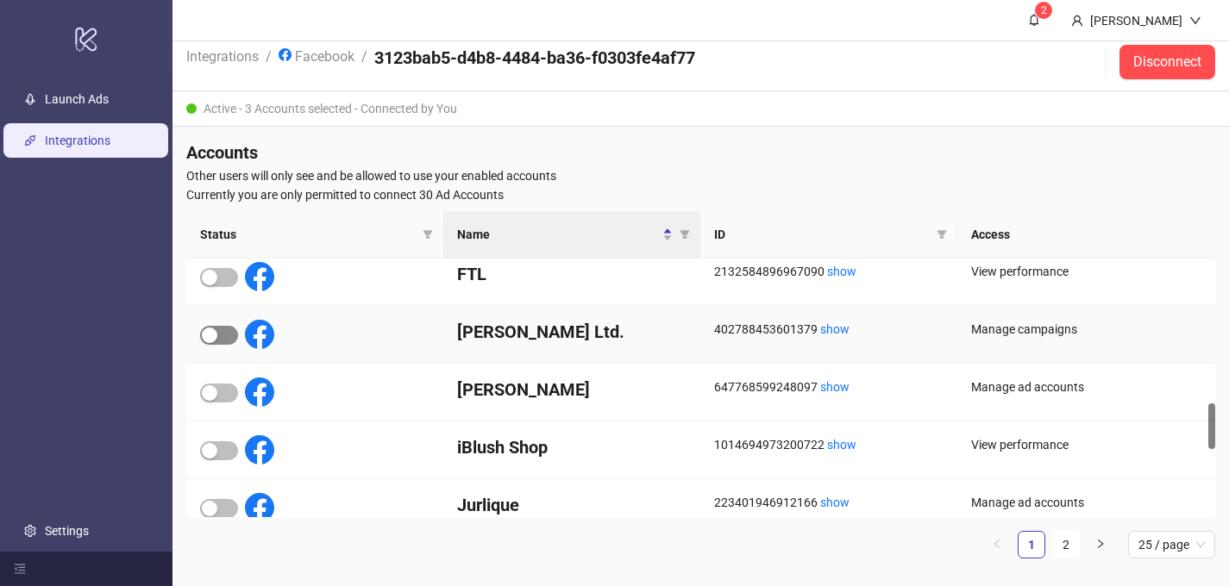
click at [221, 336] on span "button" at bounding box center [219, 335] width 38 height 19
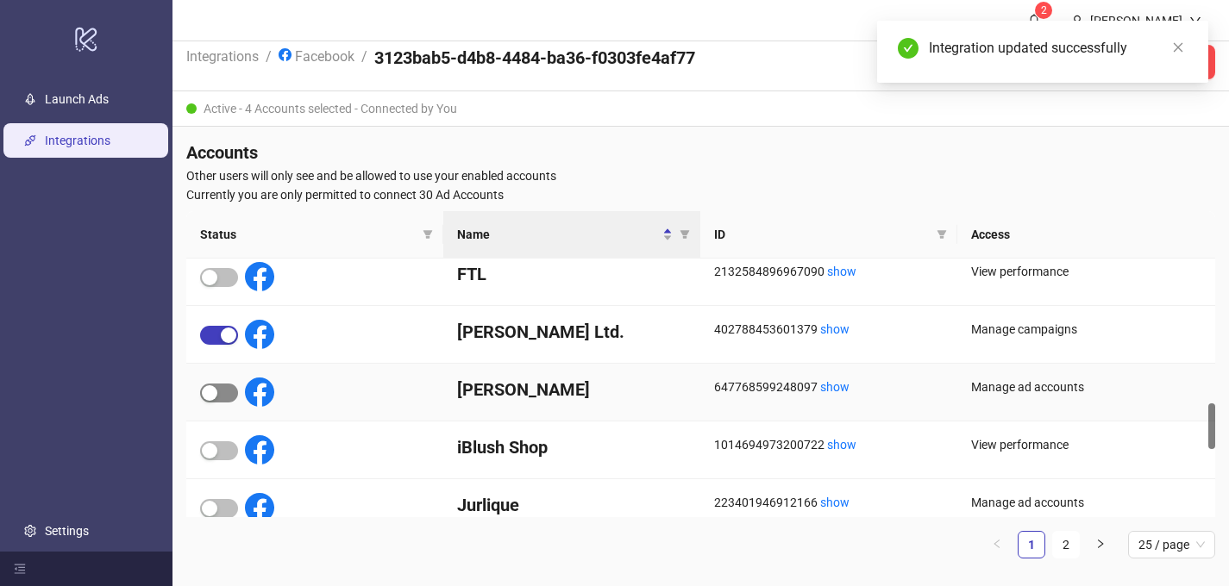
click at [223, 390] on span "button" at bounding box center [219, 393] width 38 height 19
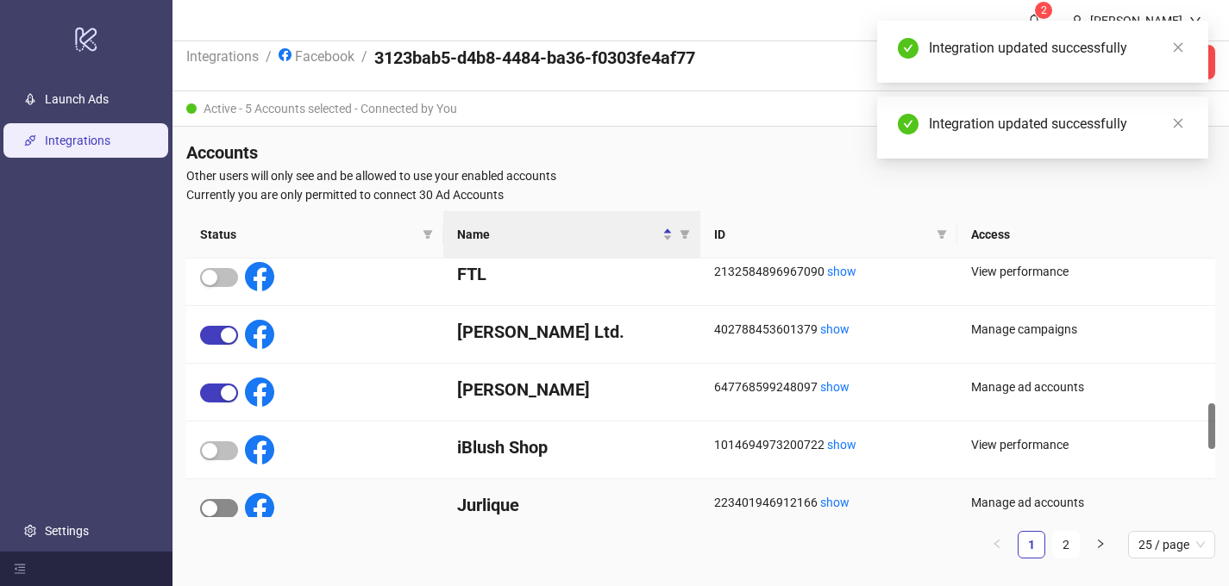
click at [231, 503] on span "button" at bounding box center [219, 508] width 38 height 19
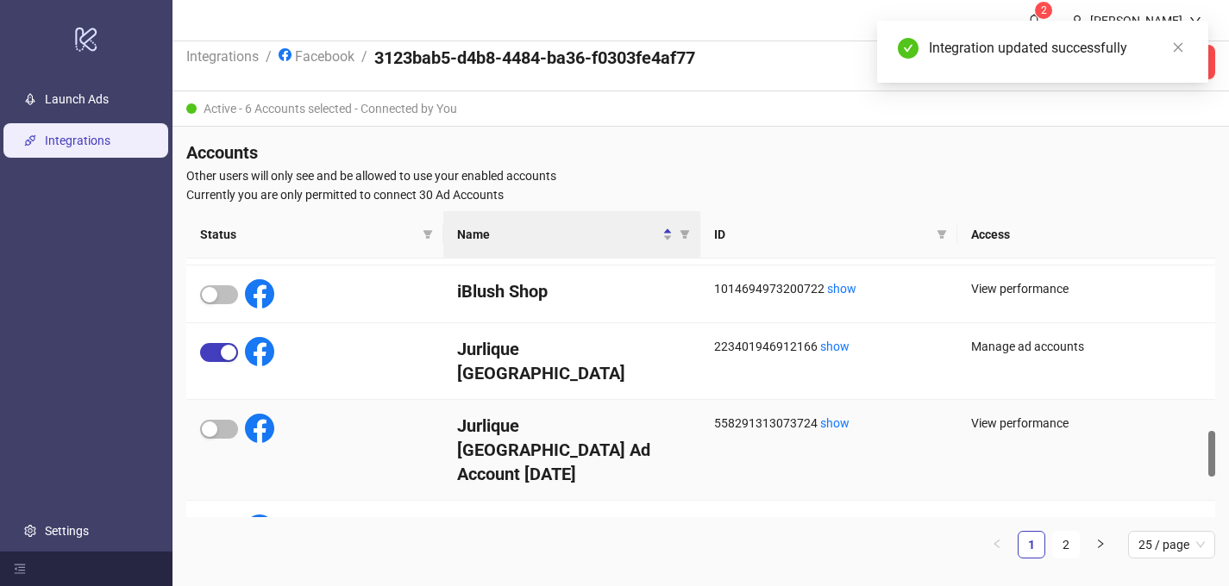
scroll to position [1011, 0]
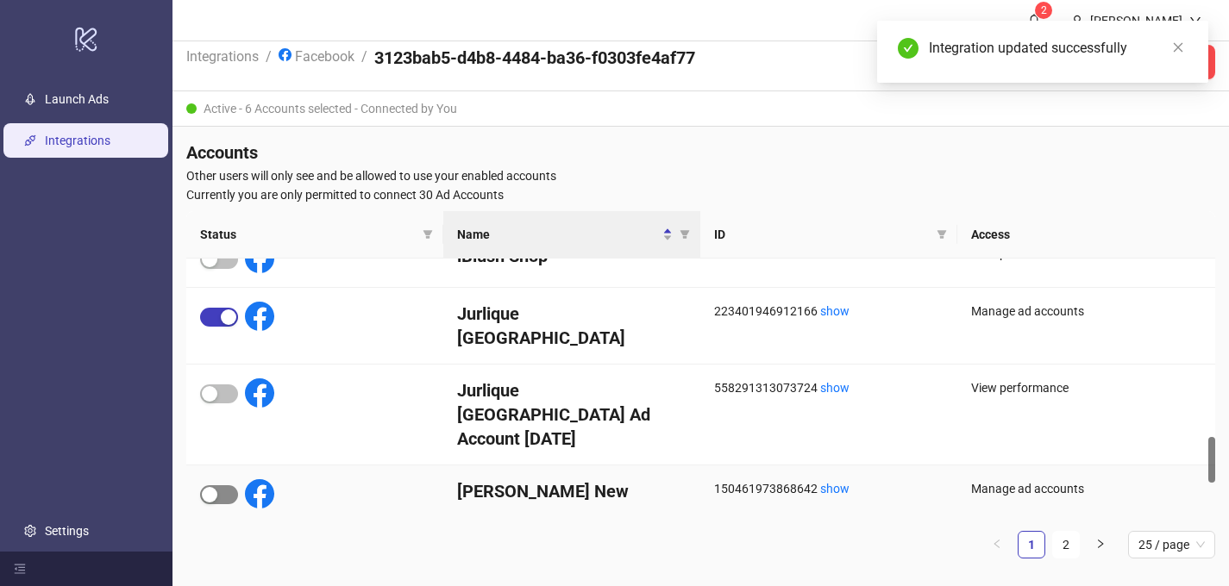
click at [215, 487] on div "button" at bounding box center [210, 495] width 16 height 16
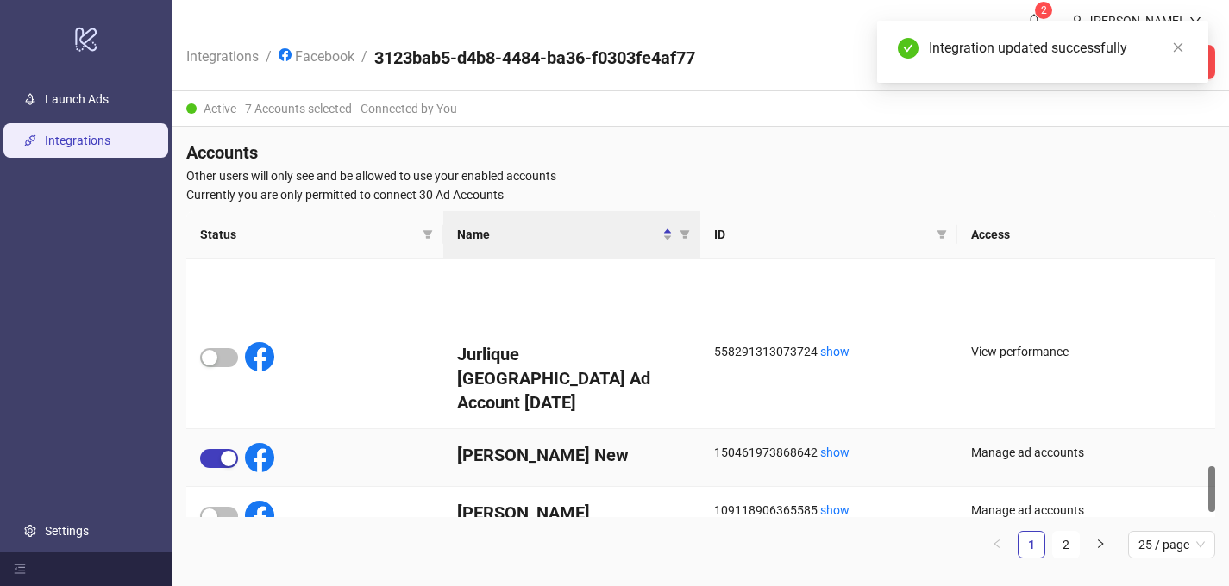
scroll to position [1173, 0]
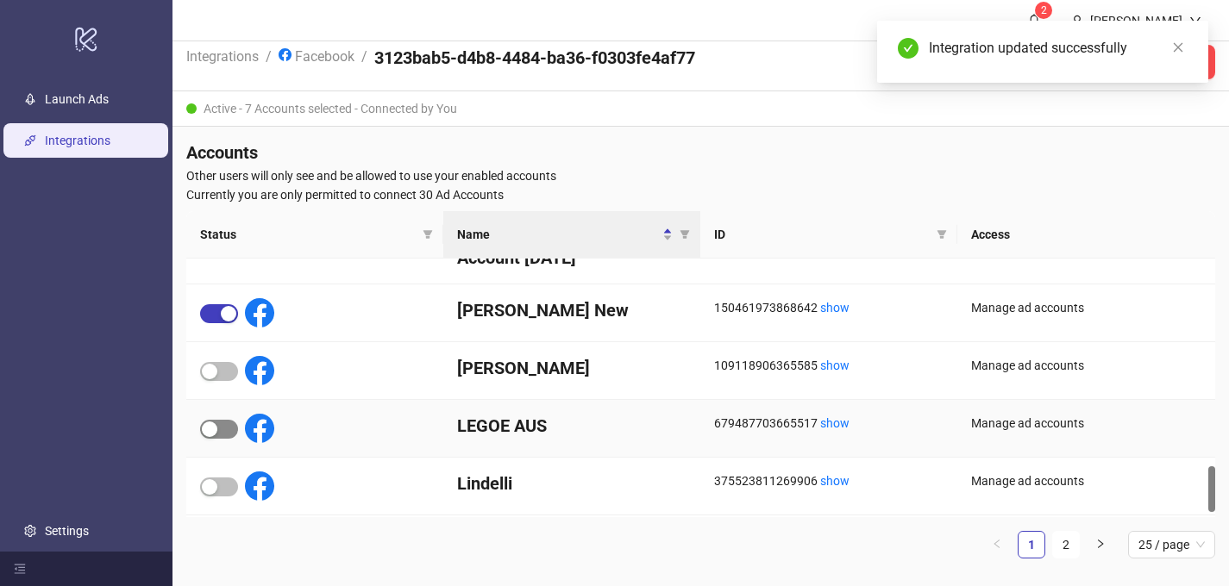
click at [235, 420] on span "button" at bounding box center [219, 429] width 38 height 19
click at [222, 478] on span "button" at bounding box center [219, 487] width 38 height 19
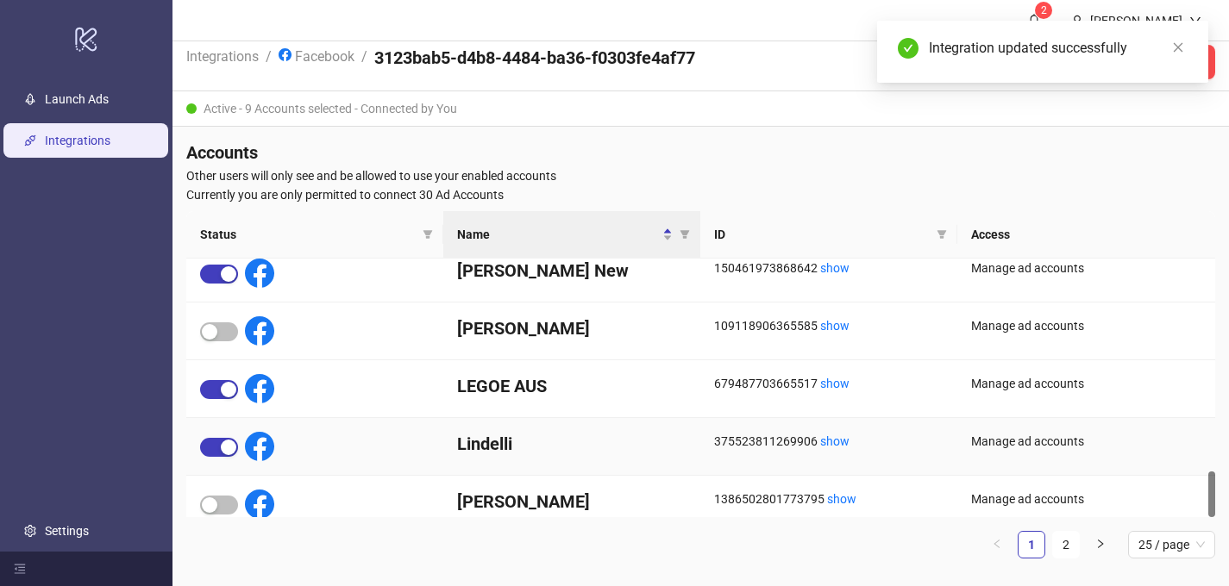
scroll to position [1205, 0]
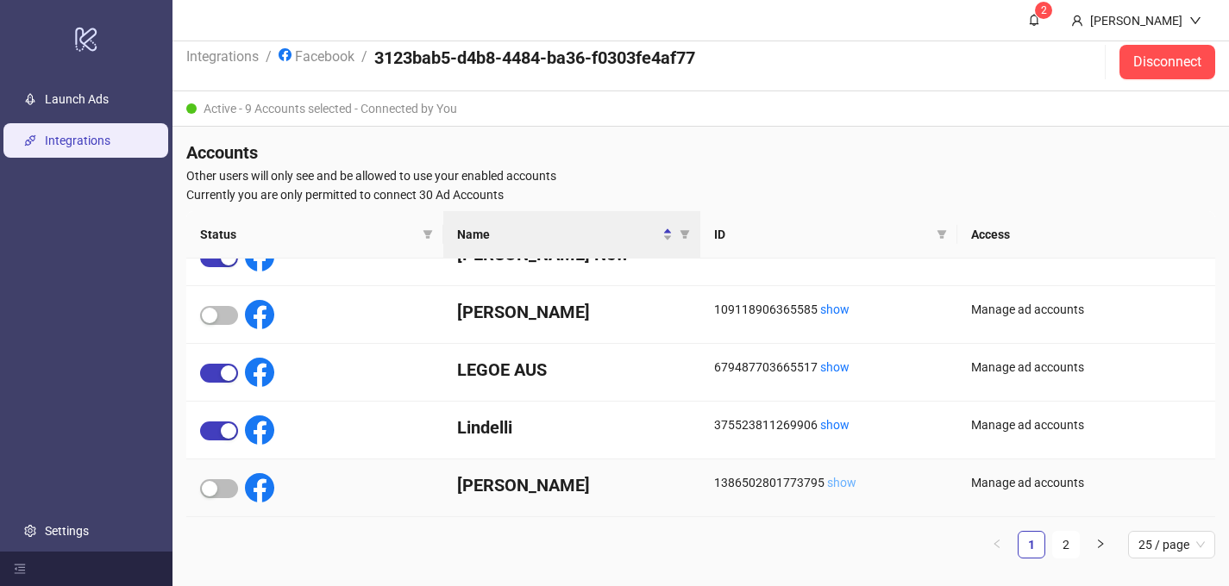
click at [842, 482] on link "show" at bounding box center [841, 483] width 29 height 14
click at [1065, 541] on link "2" at bounding box center [1066, 545] width 26 height 26
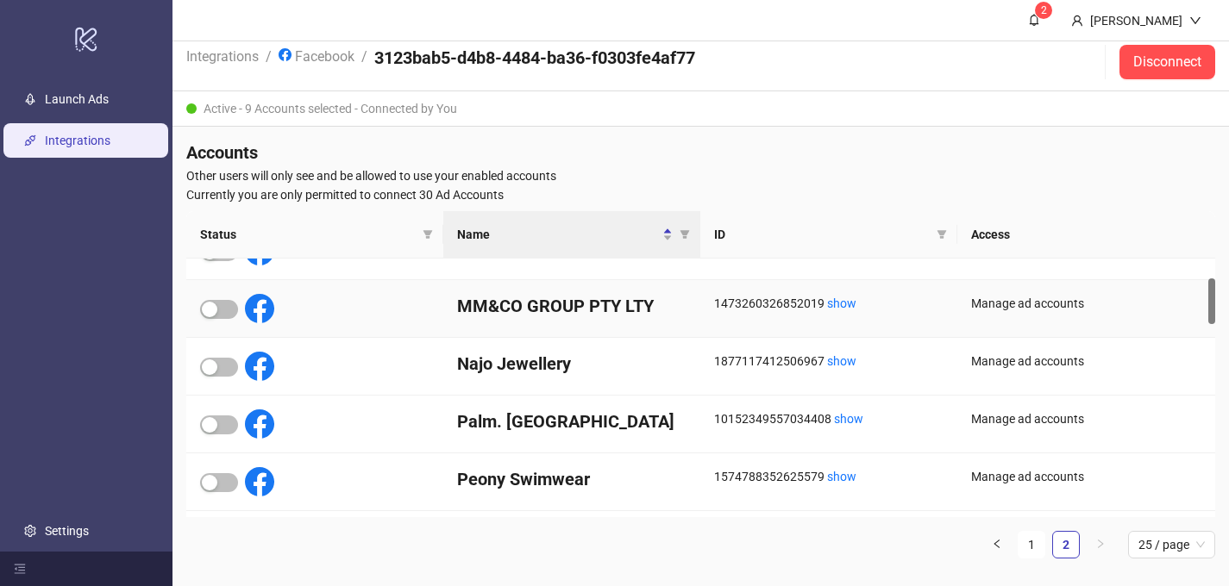
scroll to position [88, 0]
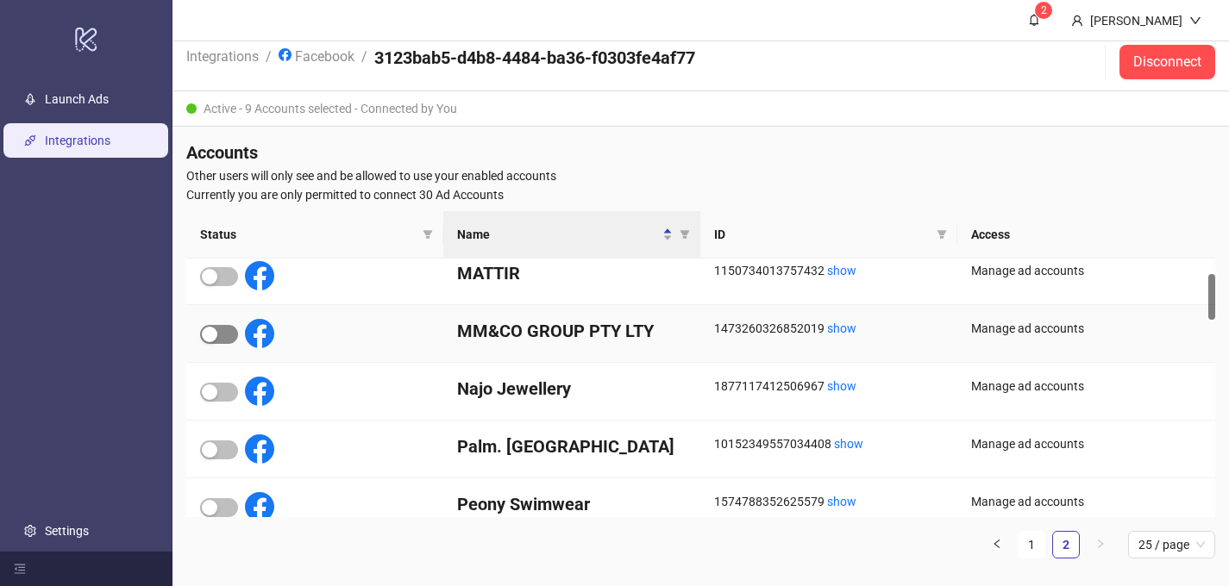
click at [216, 335] on div "button" at bounding box center [210, 335] width 16 height 16
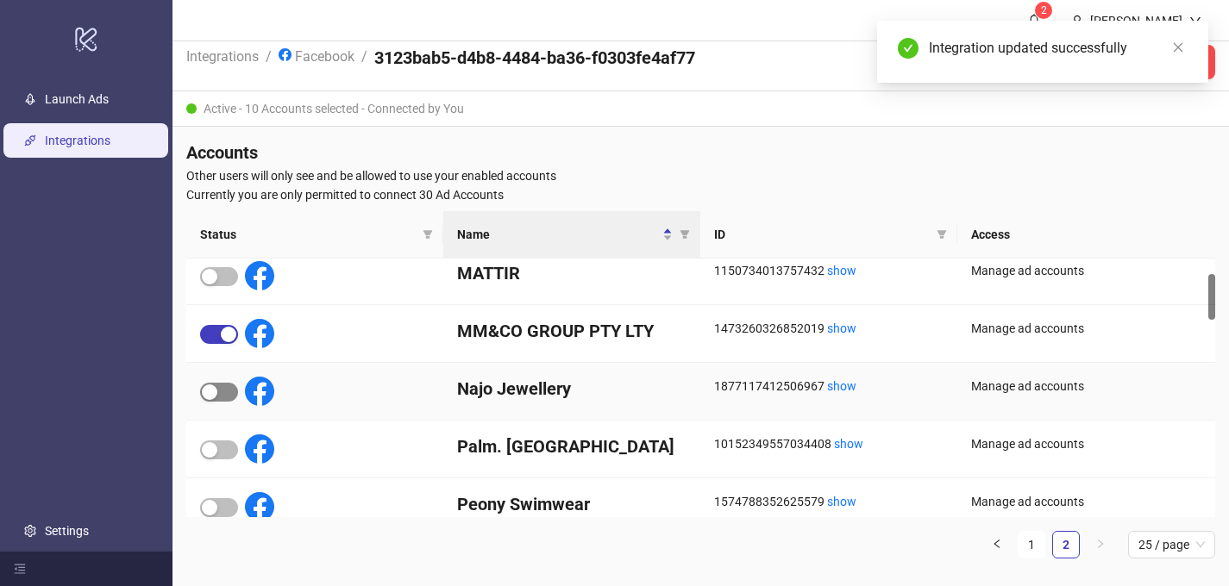
click at [222, 391] on span "button" at bounding box center [219, 392] width 38 height 19
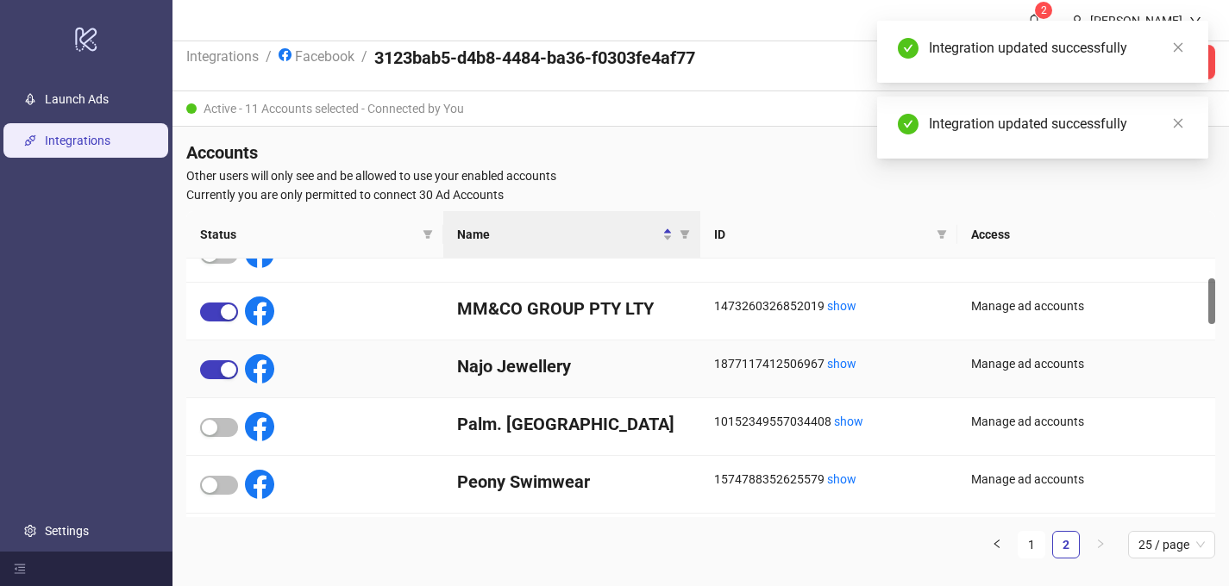
scroll to position [147, 0]
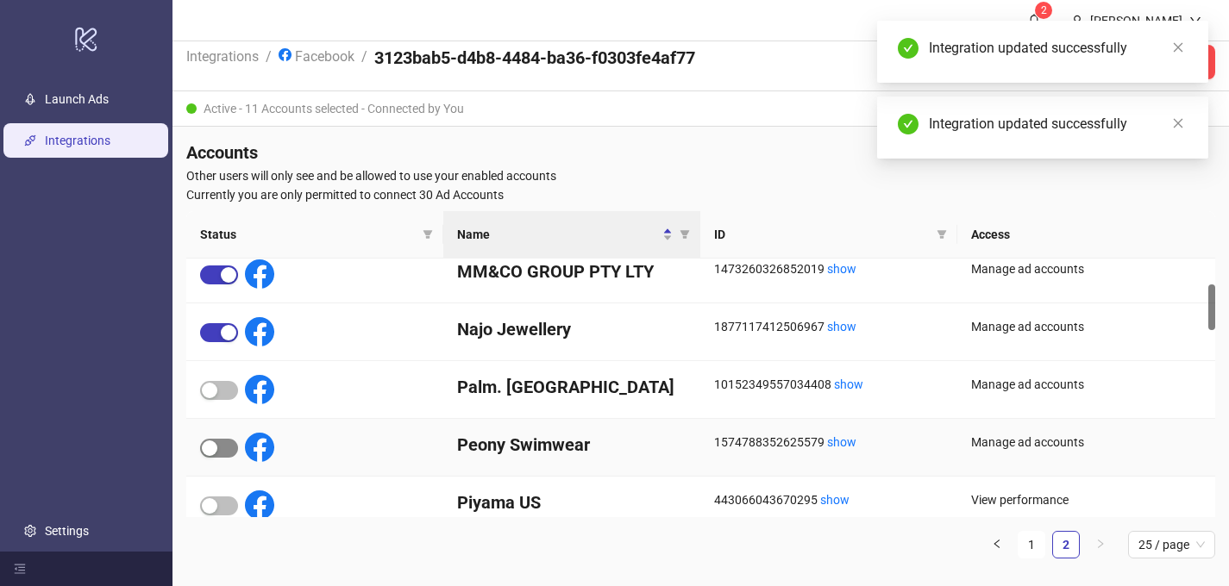
click at [228, 447] on span "button" at bounding box center [219, 448] width 38 height 19
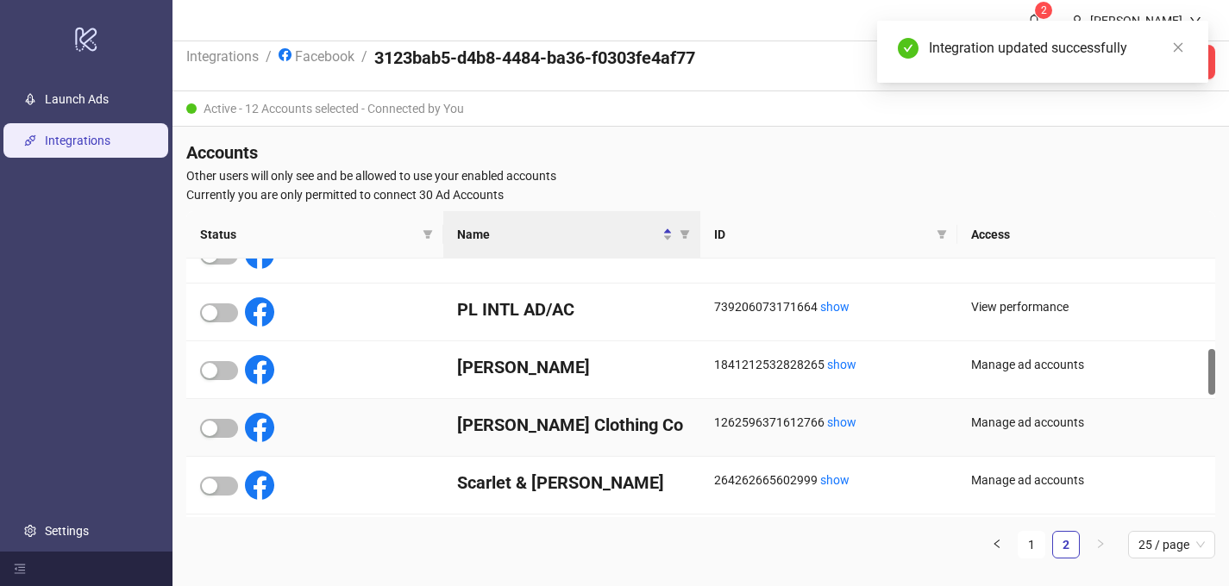
scroll to position [538, 0]
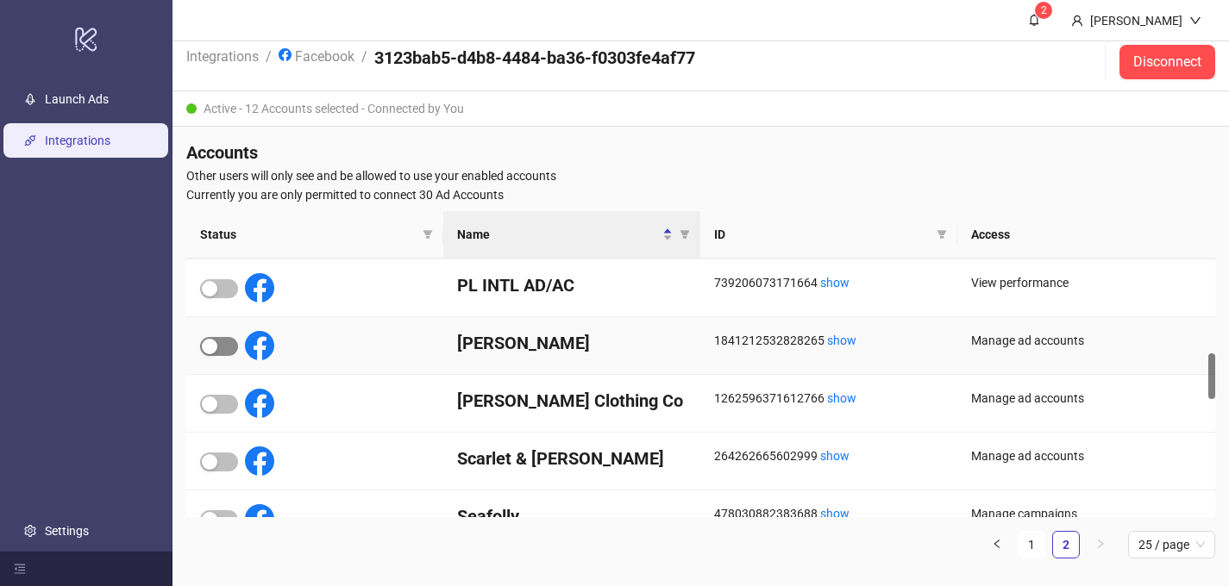
click at [218, 345] on span "button" at bounding box center [219, 346] width 38 height 19
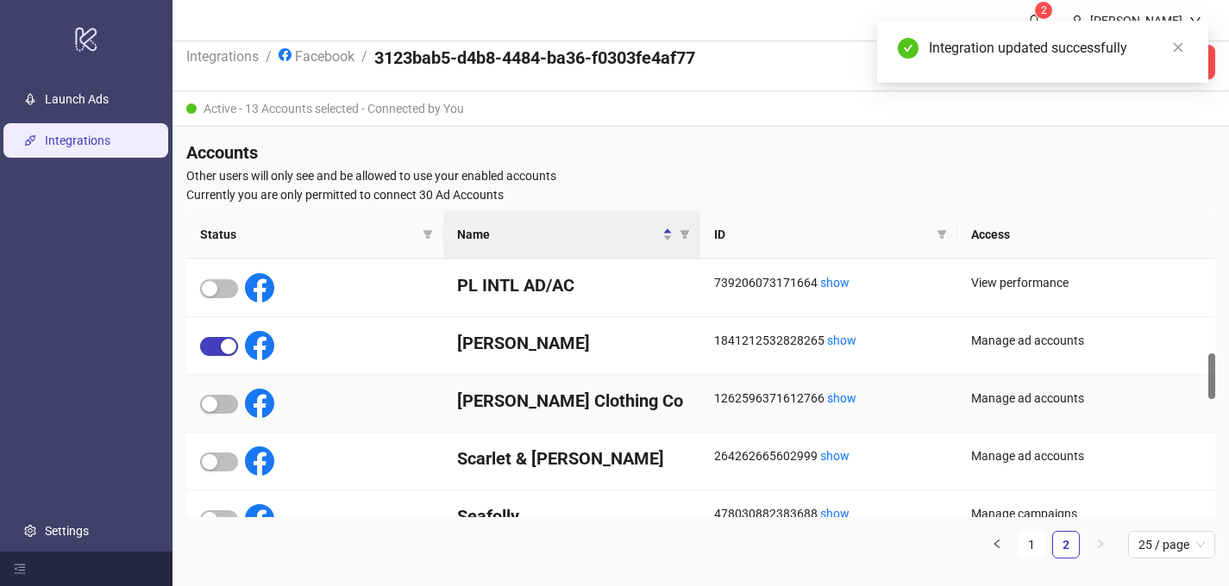
scroll to position [541, 0]
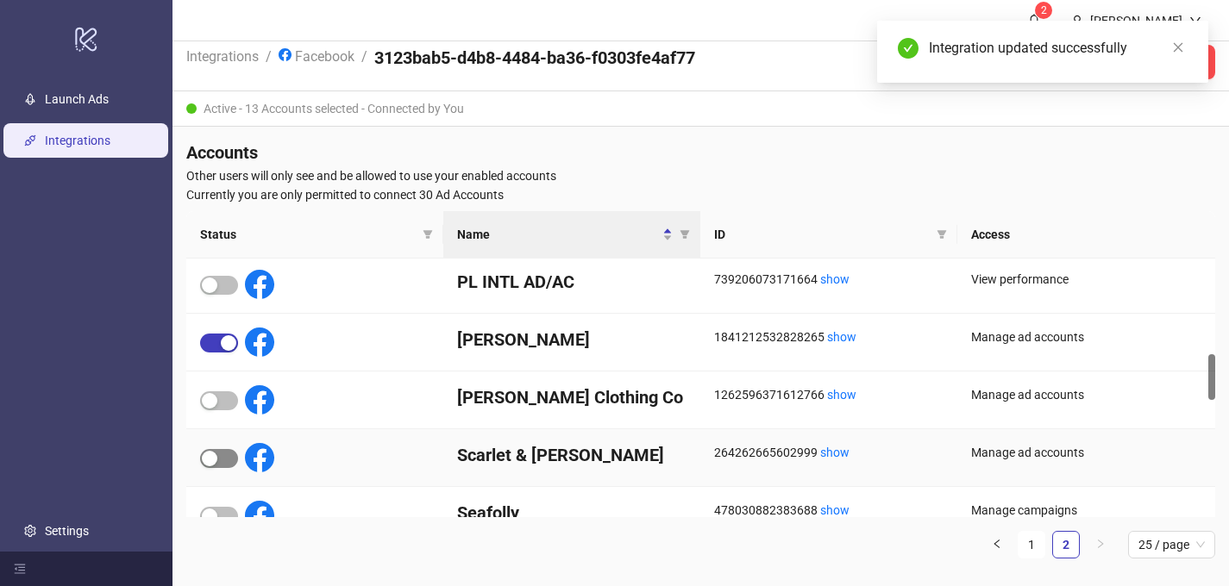
click at [213, 458] on div "button" at bounding box center [210, 459] width 16 height 16
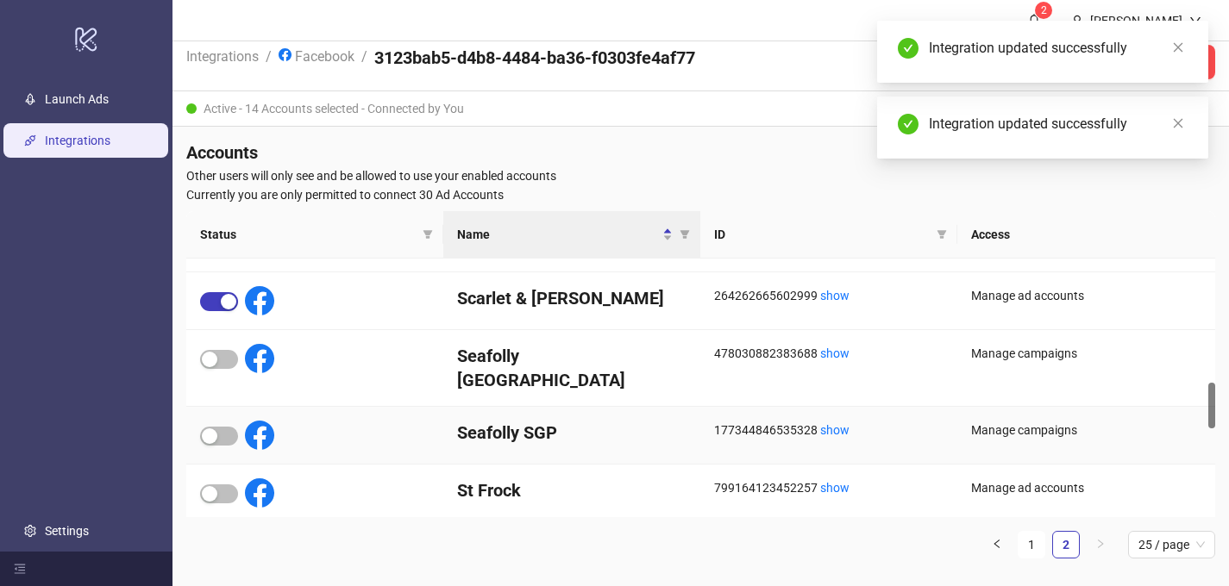
scroll to position [702, 0]
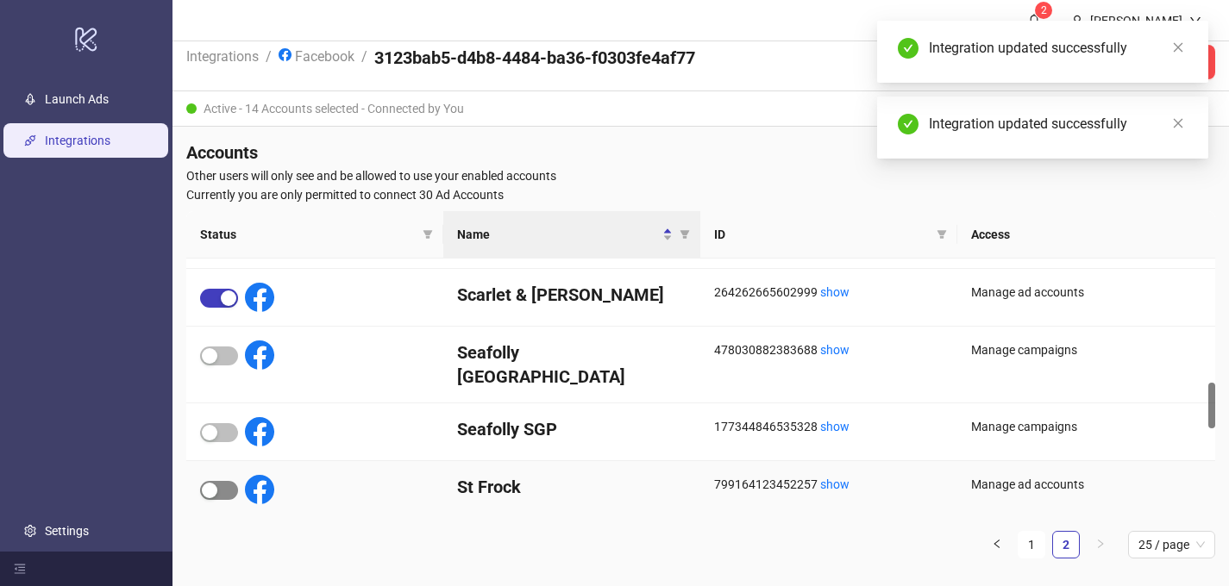
click at [220, 481] on span "button" at bounding box center [219, 490] width 38 height 19
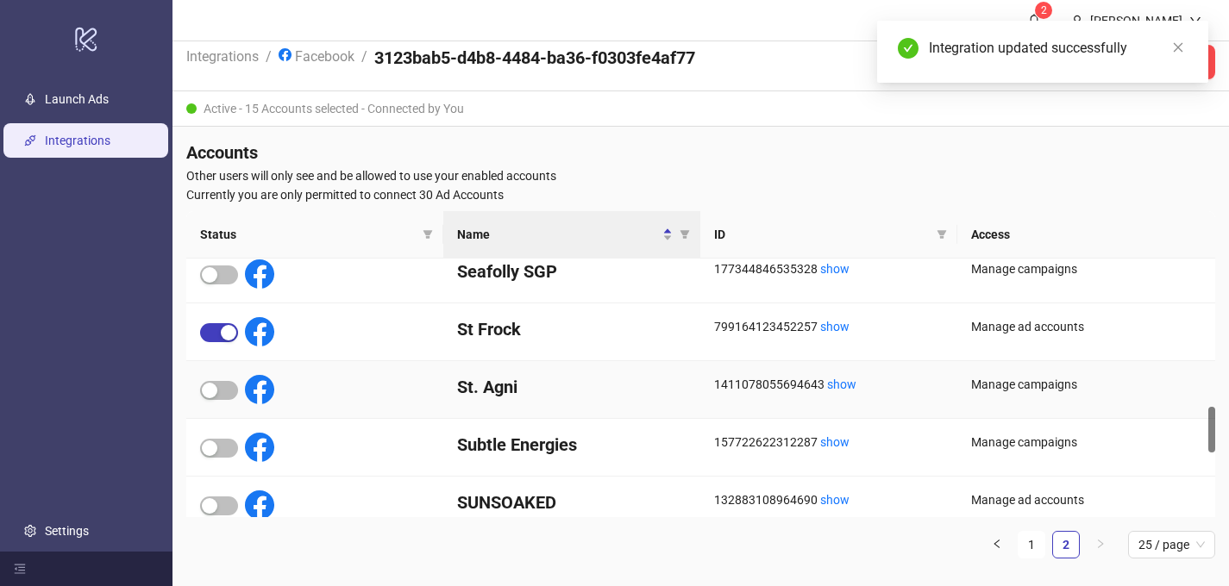
scroll to position [873, 0]
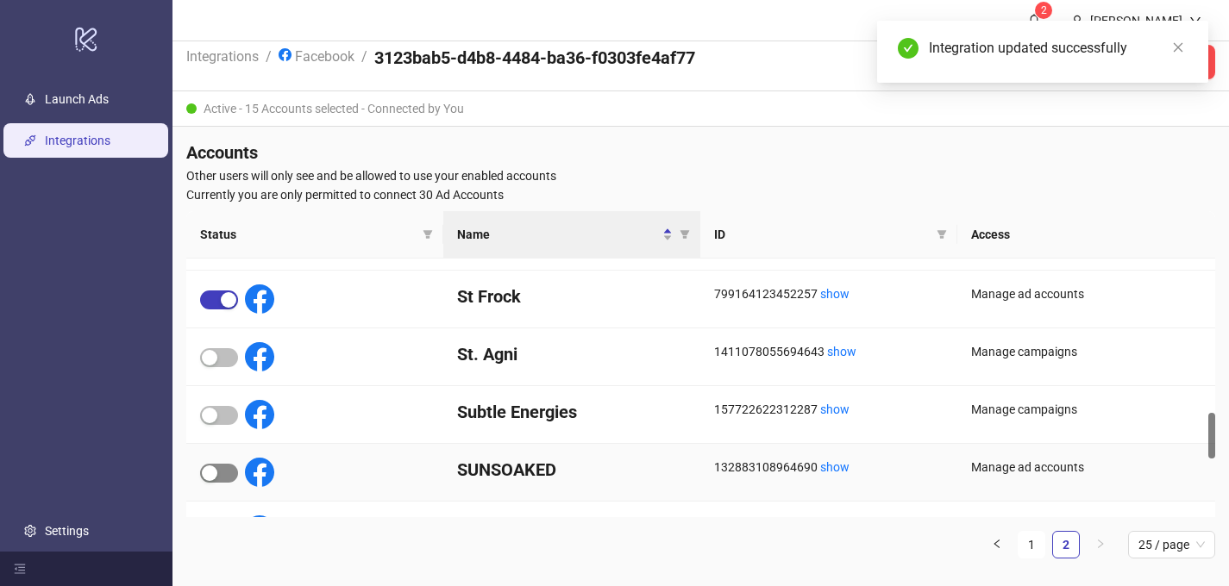
click at [229, 469] on span "button" at bounding box center [219, 473] width 38 height 19
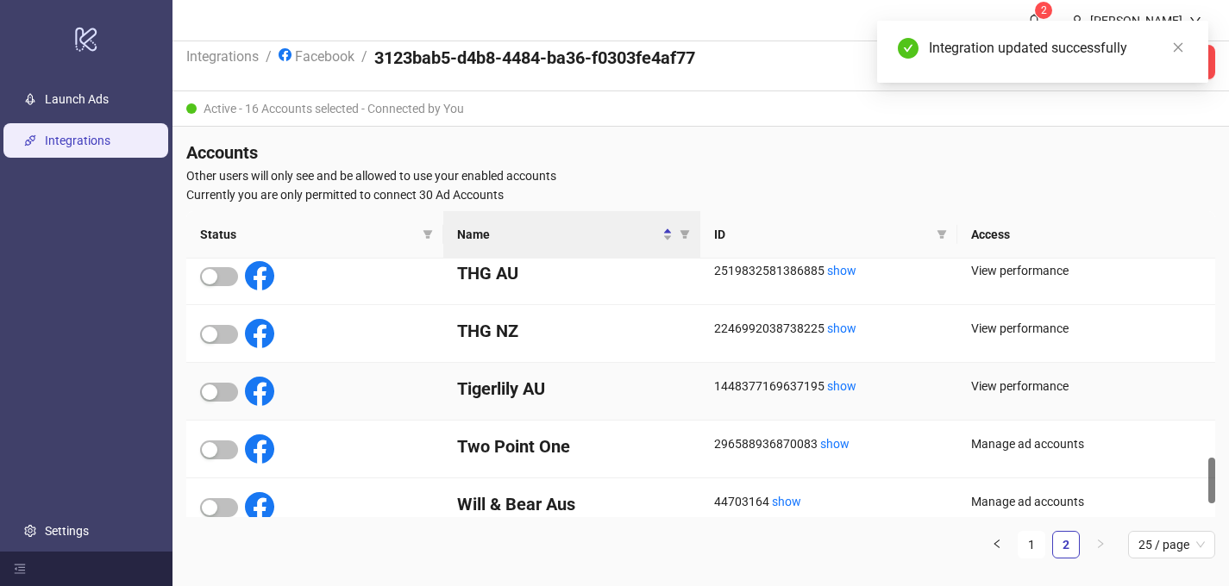
scroll to position [1169, 0]
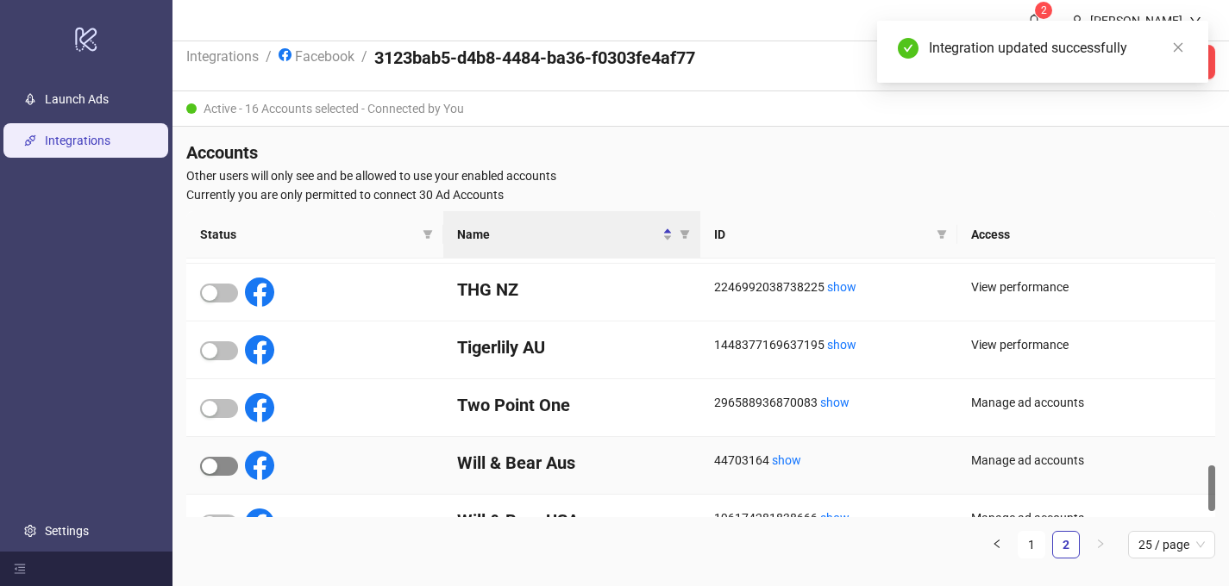
click at [223, 466] on span "button" at bounding box center [219, 466] width 38 height 19
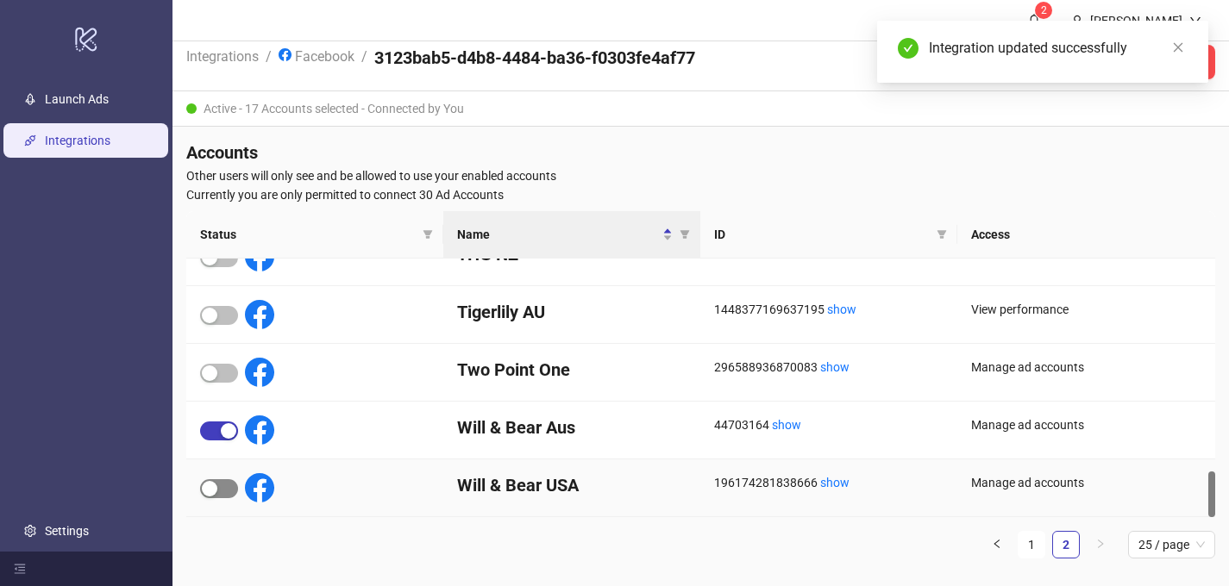
click at [228, 484] on span "button" at bounding box center [219, 488] width 38 height 19
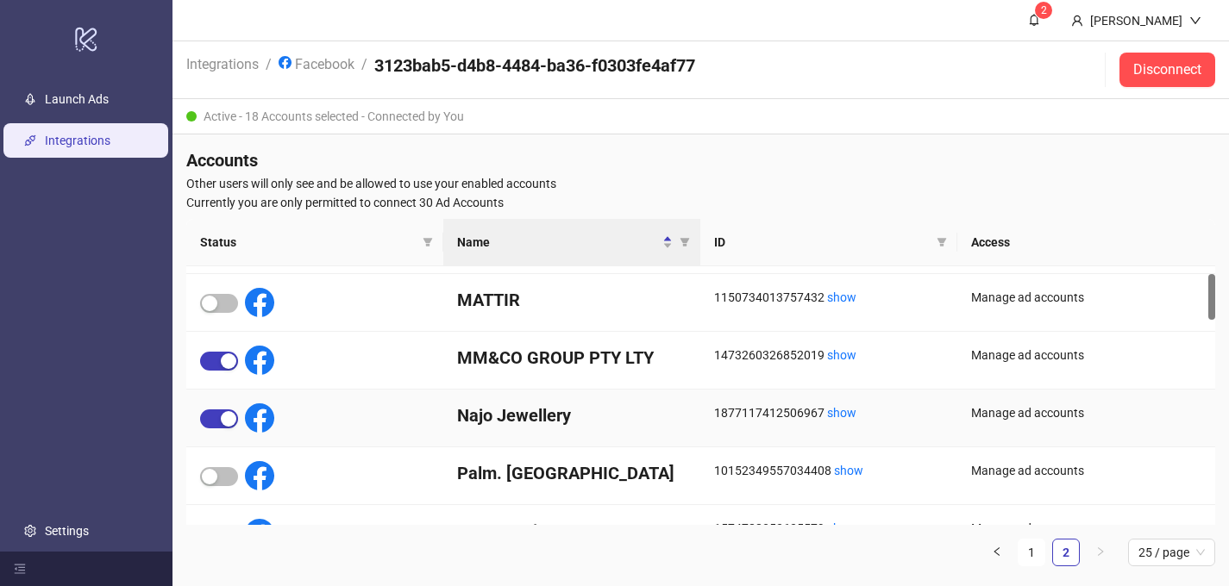
scroll to position [0, 0]
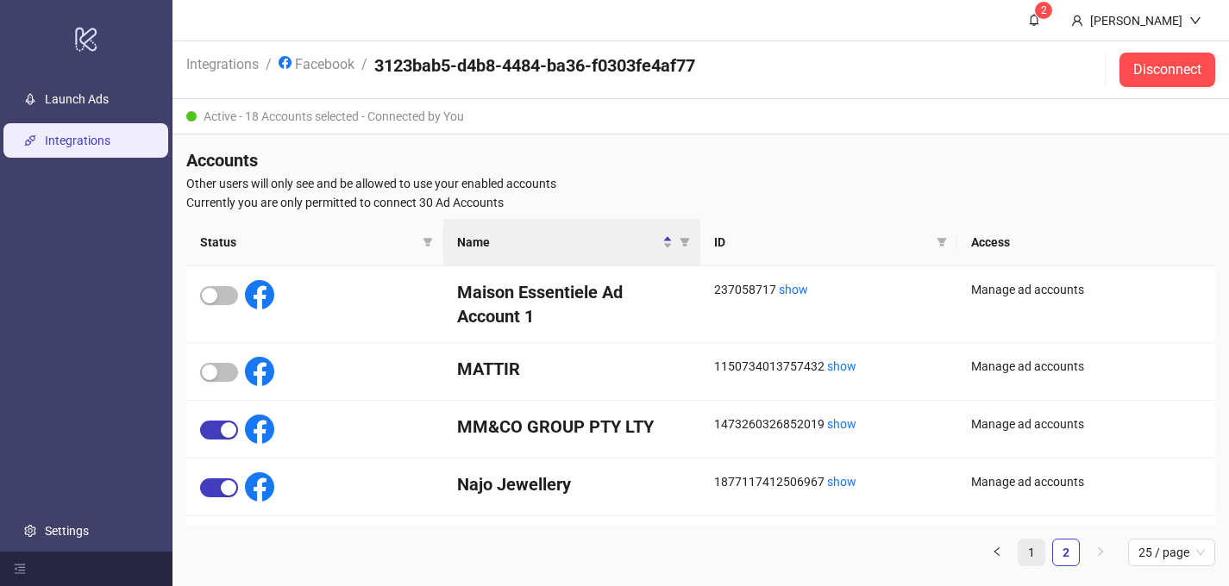
click at [1028, 541] on link "1" at bounding box center [1031, 553] width 26 height 26
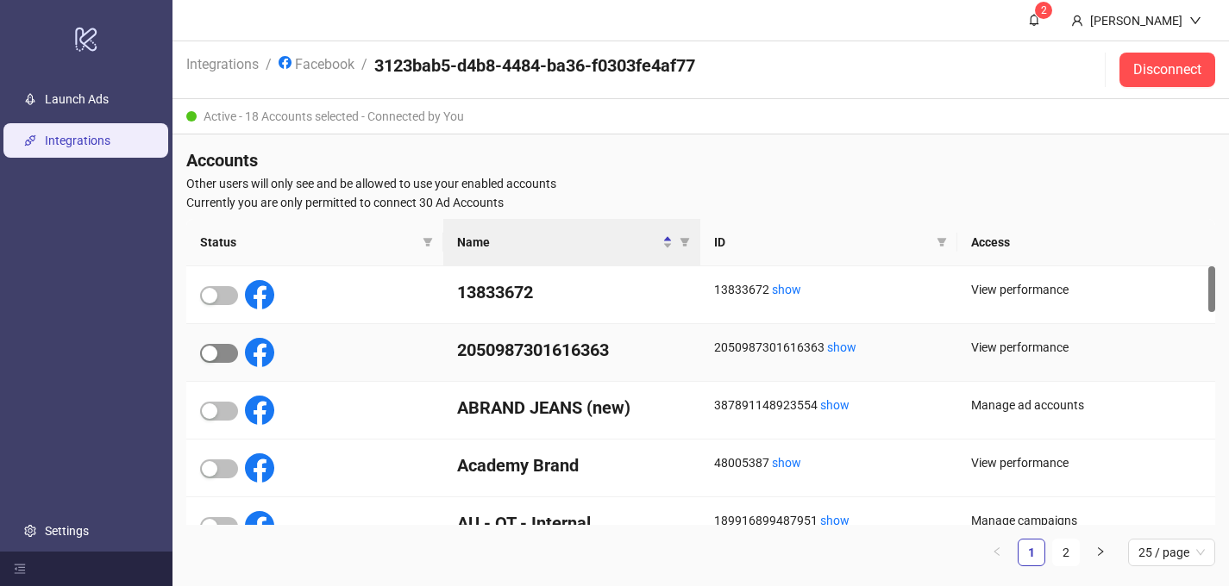
click at [223, 350] on span "button" at bounding box center [219, 353] width 38 height 19
click at [1067, 541] on link "2" at bounding box center [1066, 553] width 26 height 26
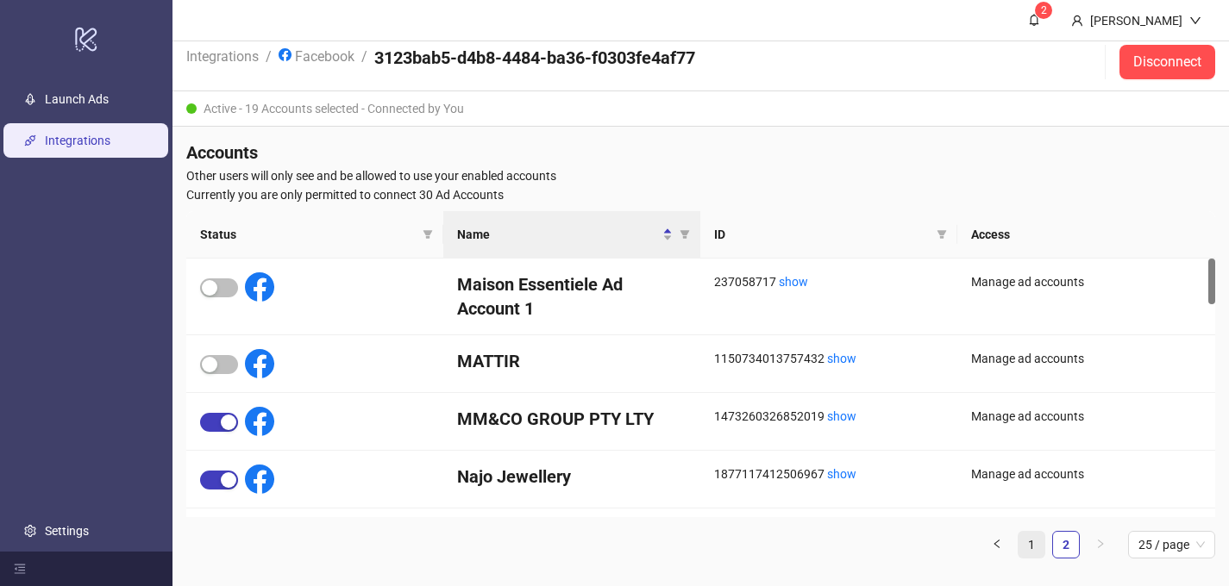
click at [1032, 541] on link "1" at bounding box center [1031, 545] width 26 height 26
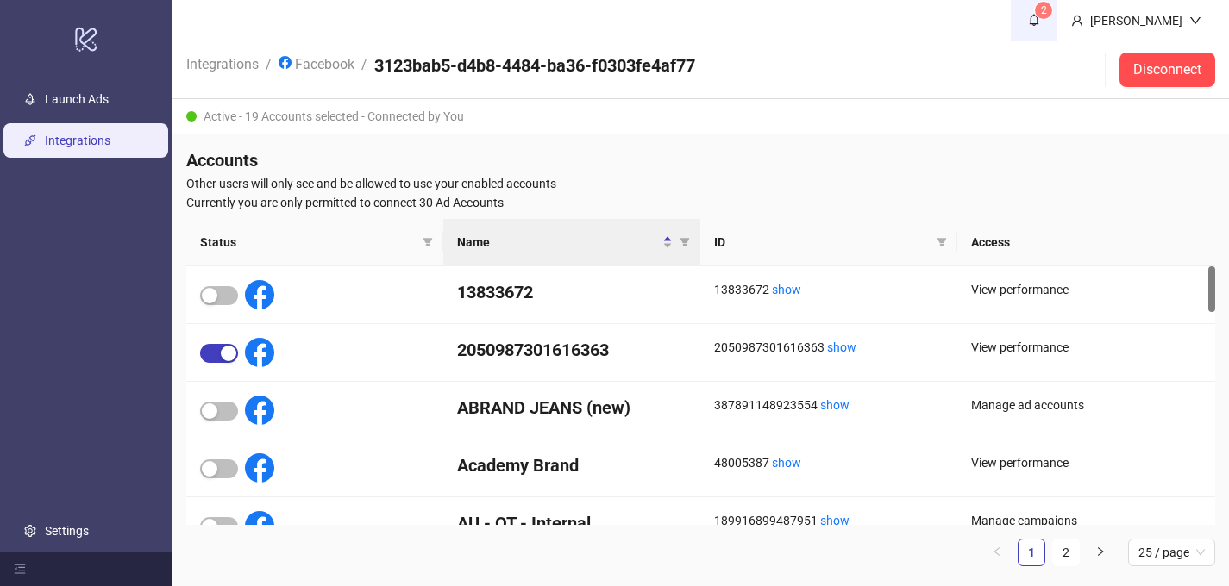
click at [1028, 26] on icon "bell" at bounding box center [1034, 20] width 12 height 12
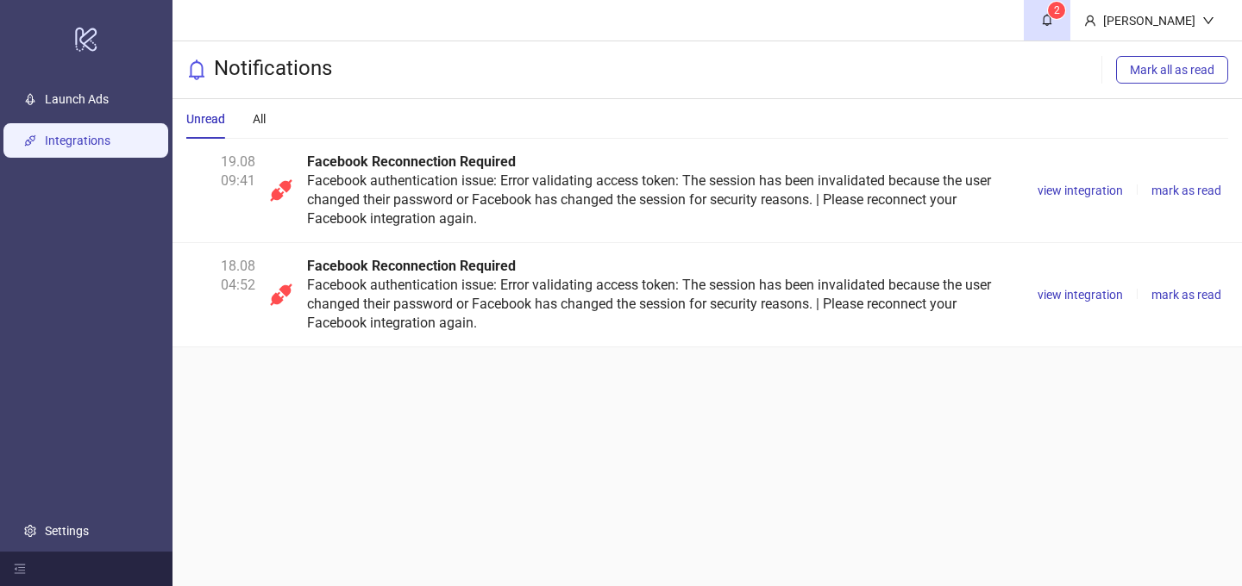
click at [85, 138] on link "Integrations" at bounding box center [78, 141] width 66 height 14
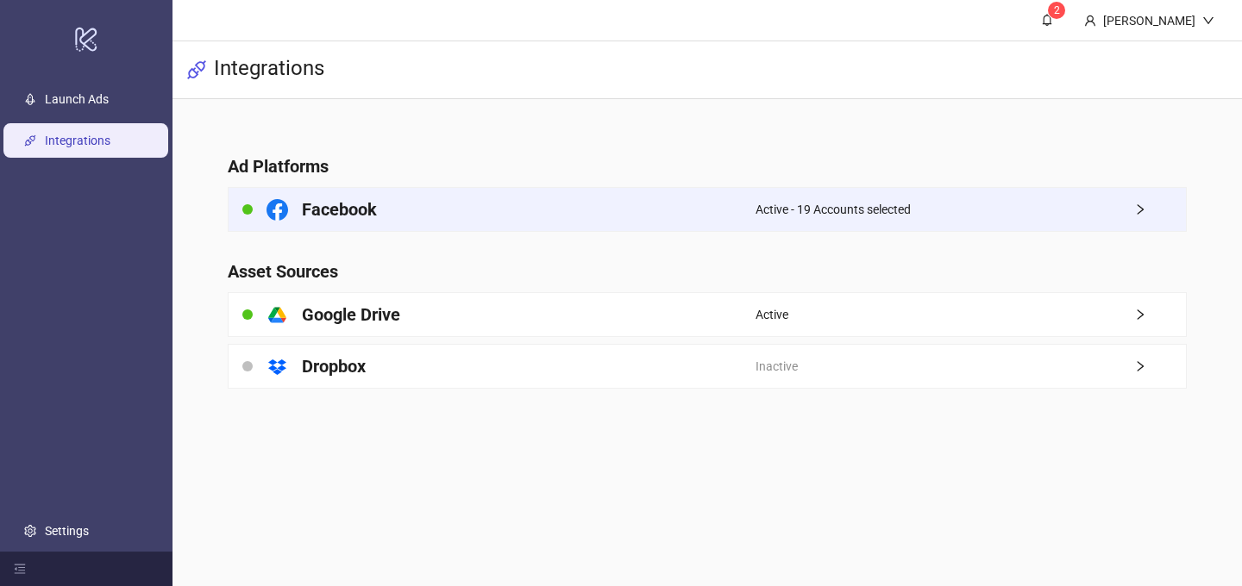
click at [814, 211] on span "Active - 19 Accounts selected" at bounding box center [832, 209] width 155 height 19
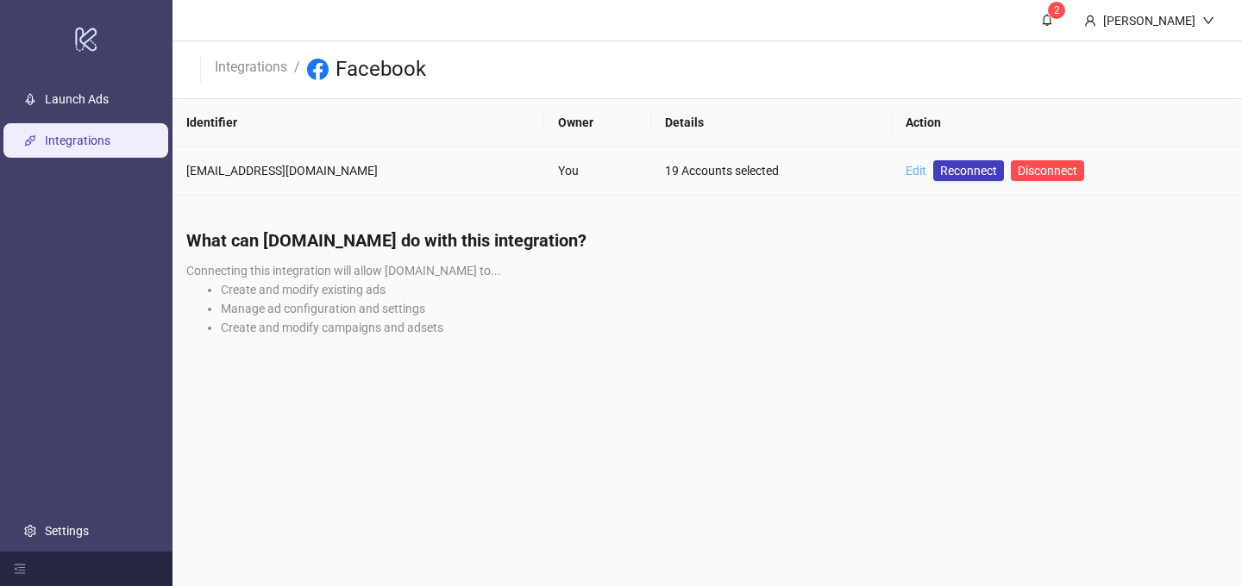
click at [911, 170] on link "Edit" at bounding box center [915, 171] width 21 height 14
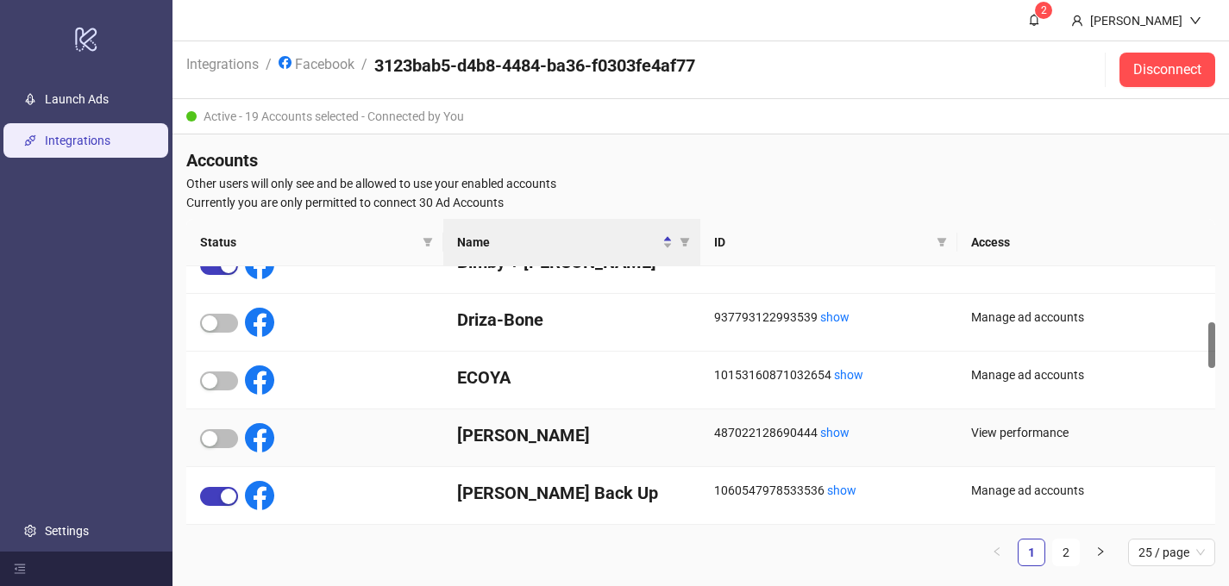
scroll to position [295, 0]
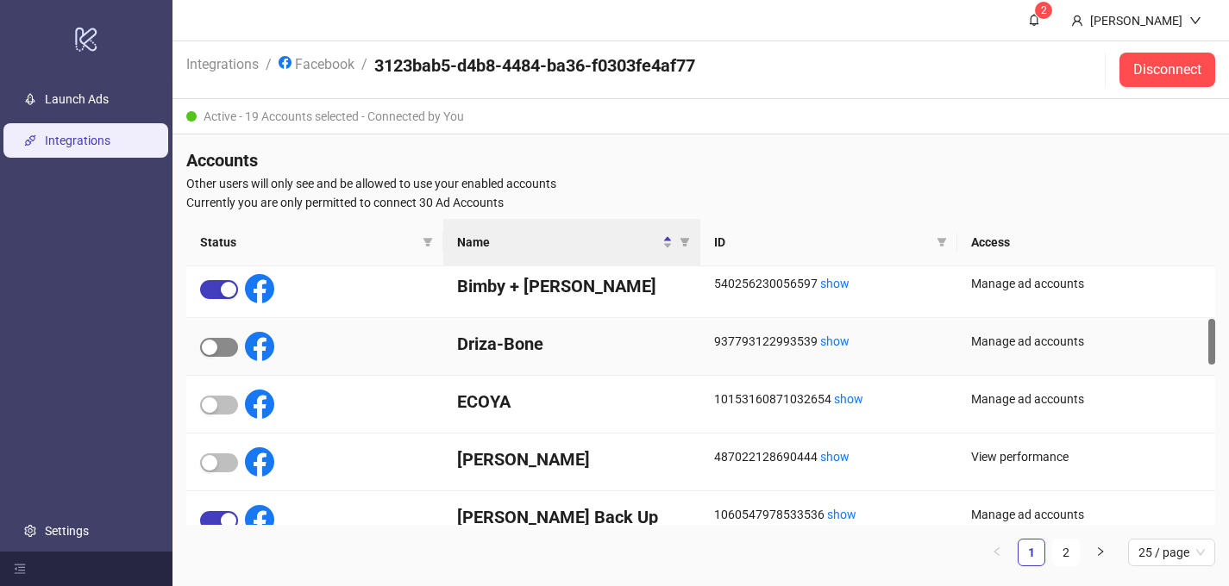
click at [224, 344] on span "button" at bounding box center [219, 347] width 38 height 19
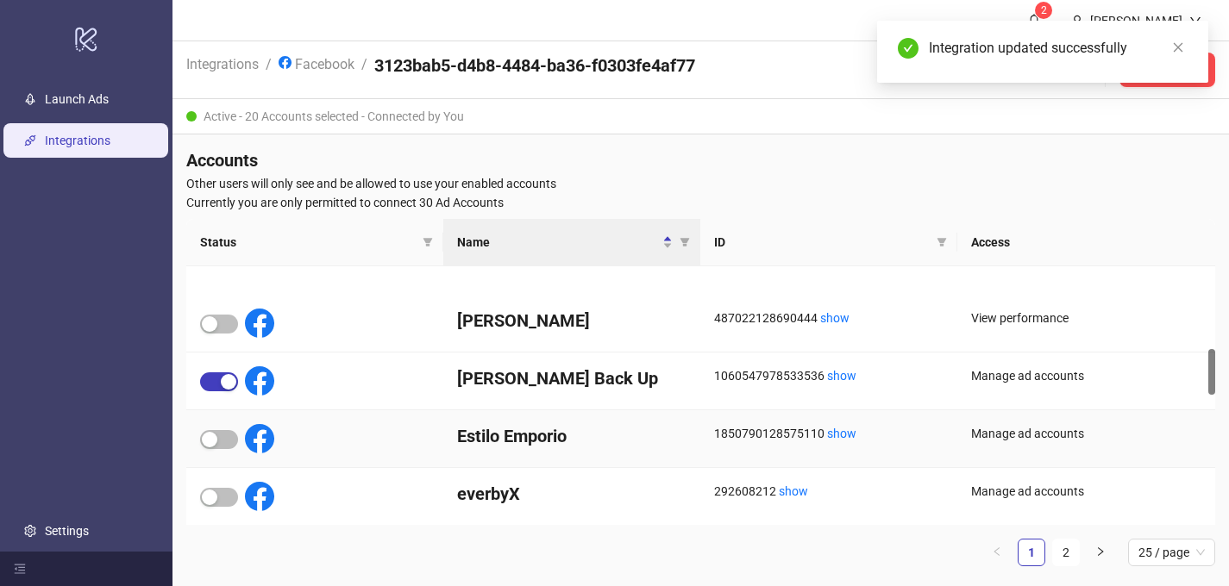
scroll to position [470, 0]
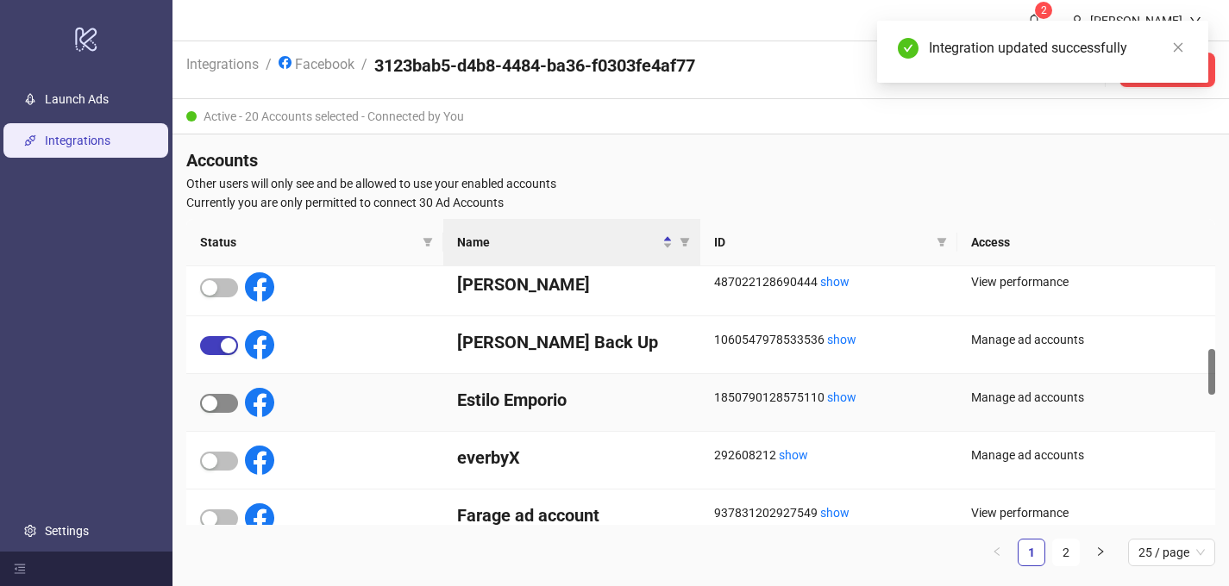
click at [225, 404] on span "button" at bounding box center [219, 403] width 38 height 19
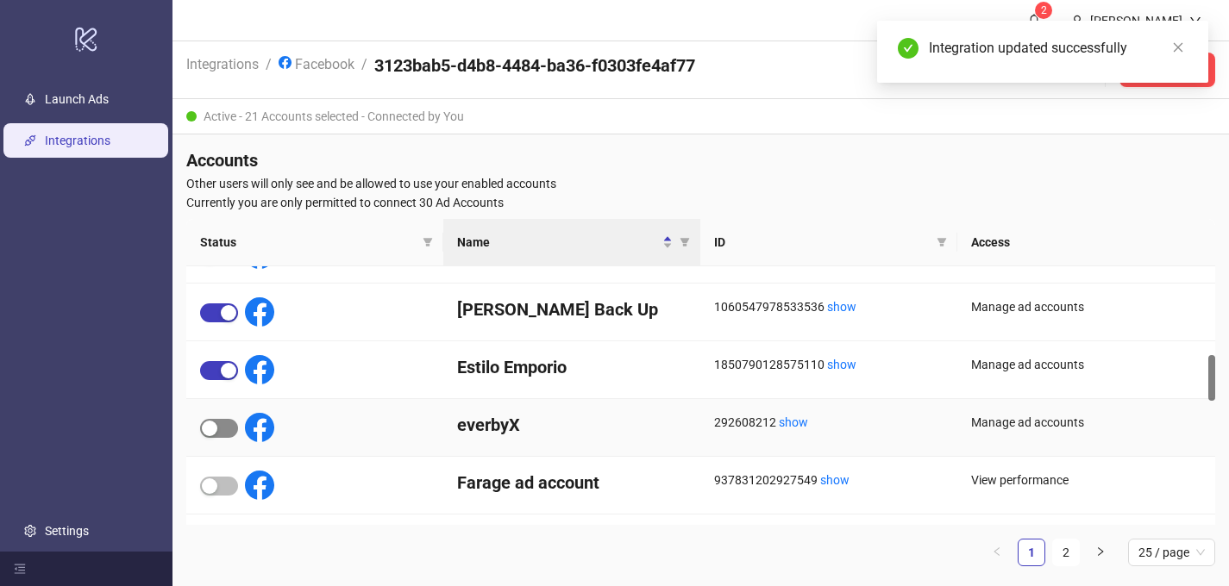
click at [225, 423] on span "button" at bounding box center [219, 428] width 38 height 19
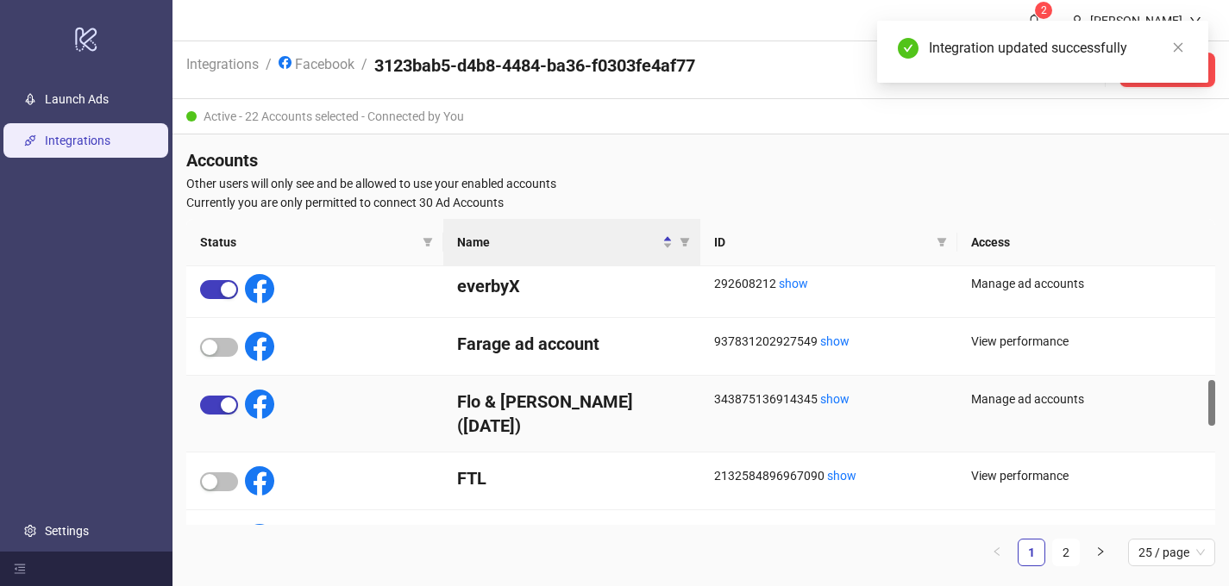
scroll to position [667, 0]
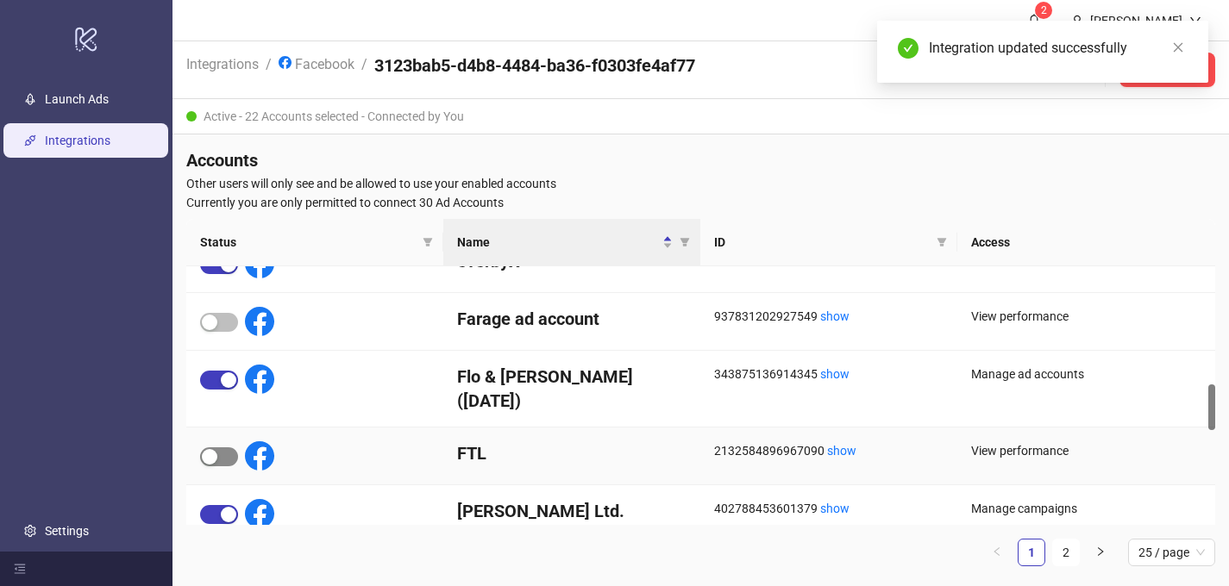
click at [233, 448] on span "button" at bounding box center [219, 457] width 38 height 19
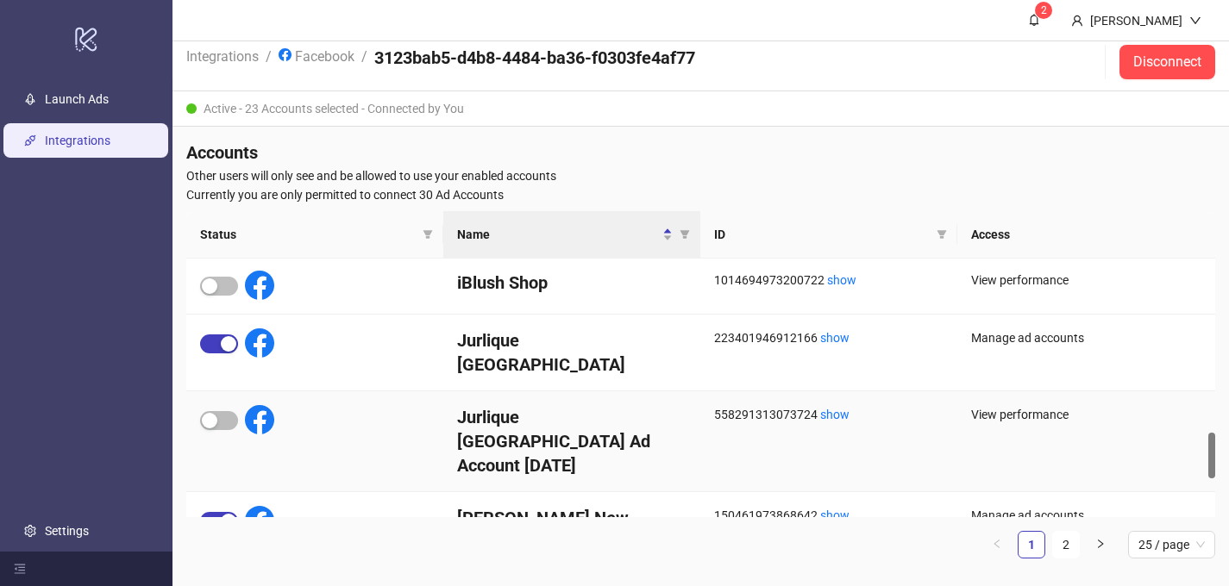
scroll to position [1205, 0]
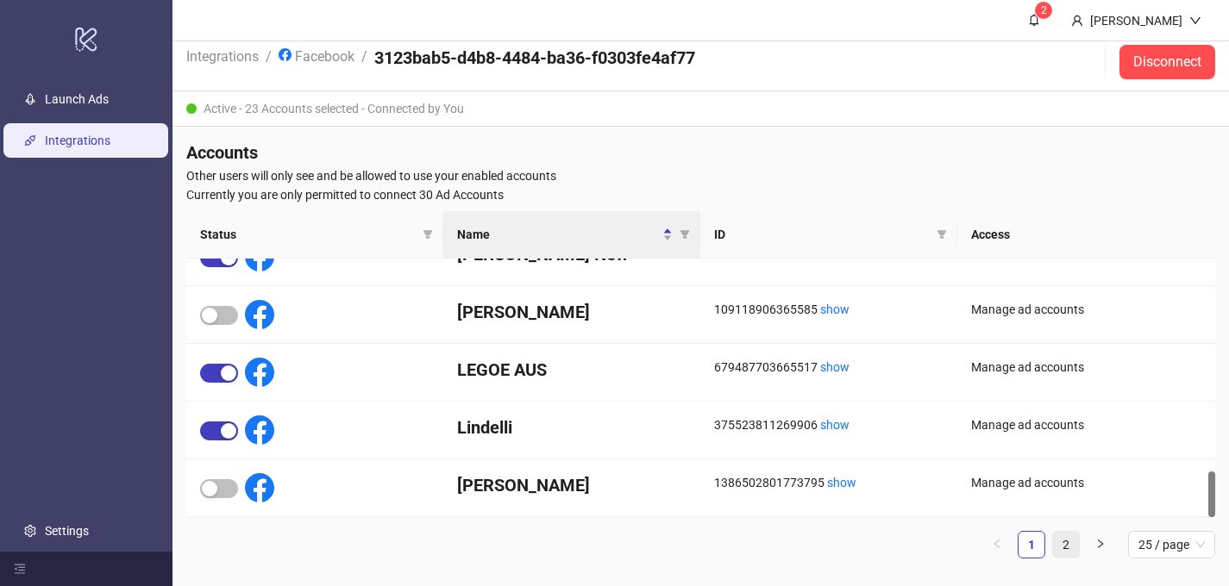
click at [1067, 541] on link "2" at bounding box center [1066, 545] width 26 height 26
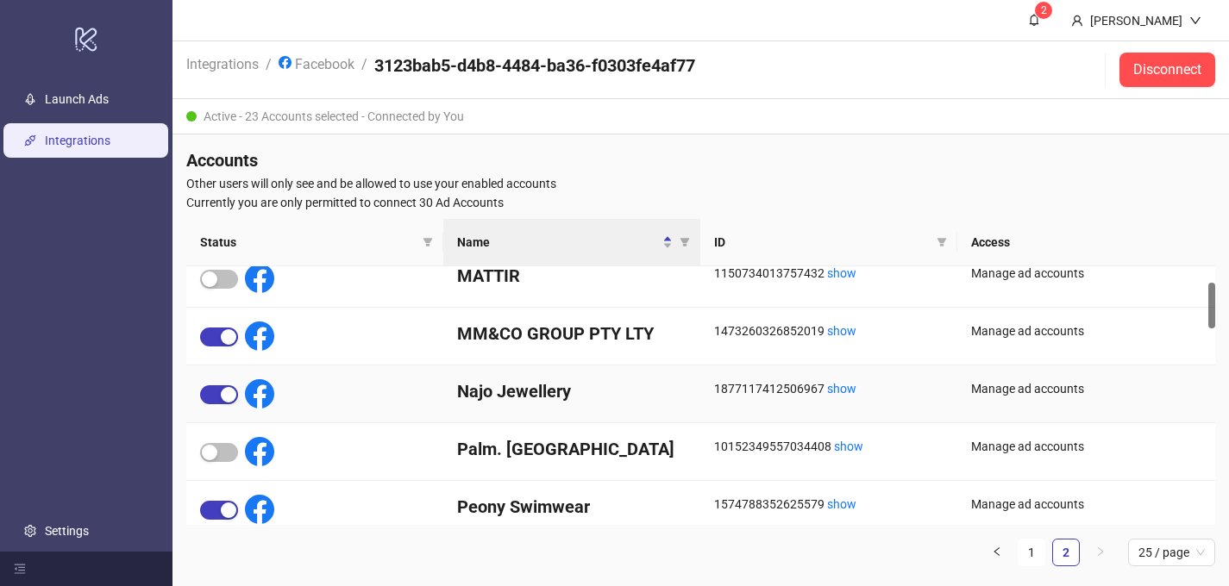
scroll to position [68, 0]
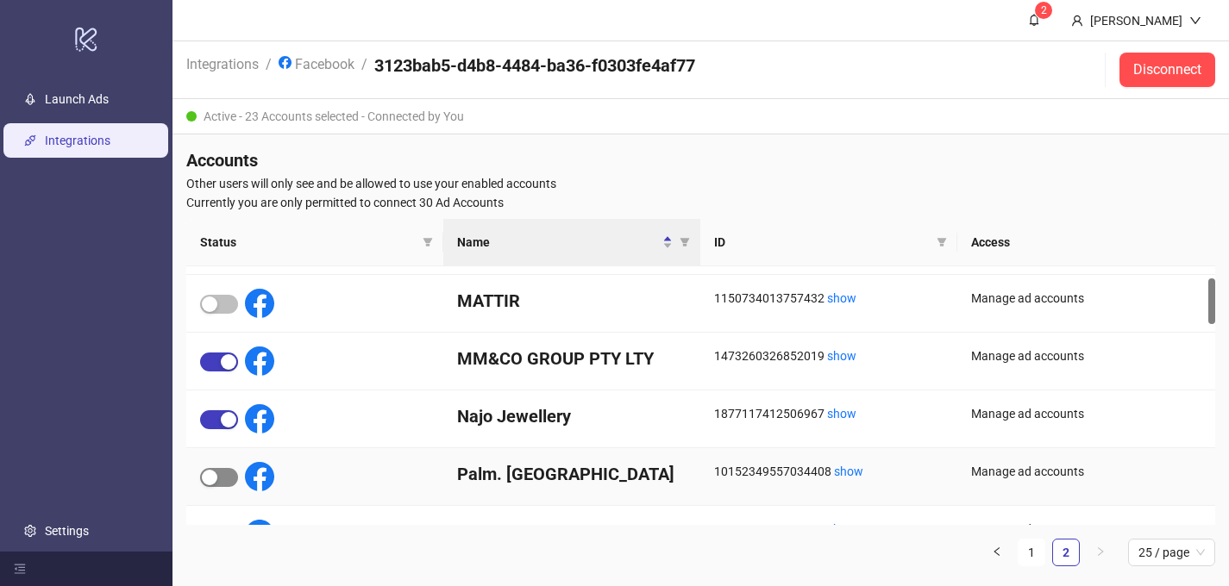
click at [222, 475] on span "button" at bounding box center [219, 477] width 38 height 19
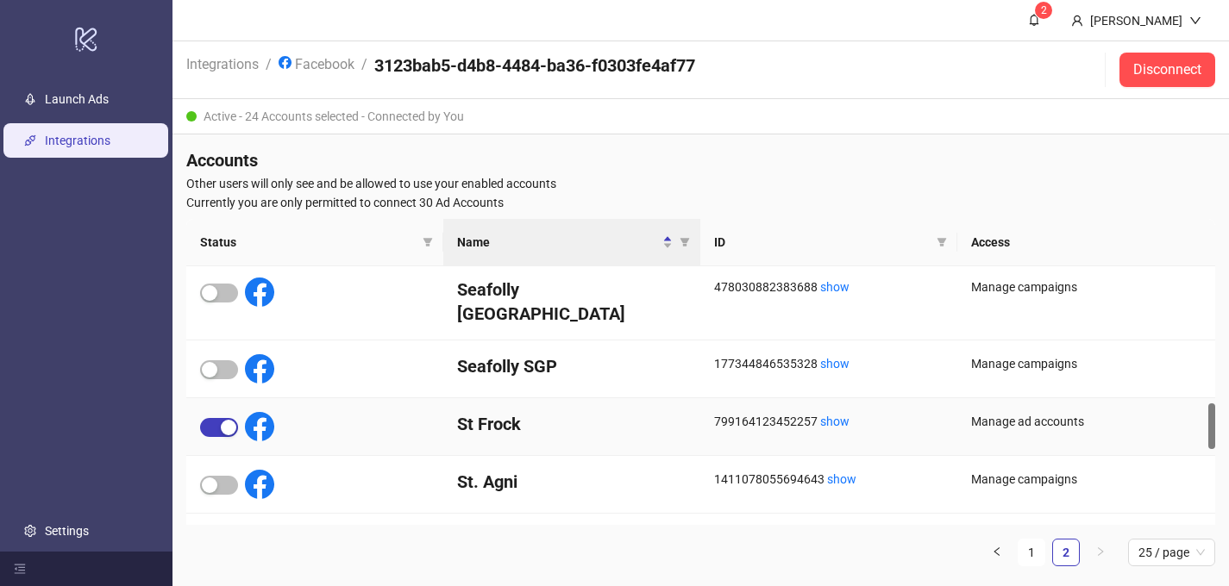
scroll to position [797, 0]
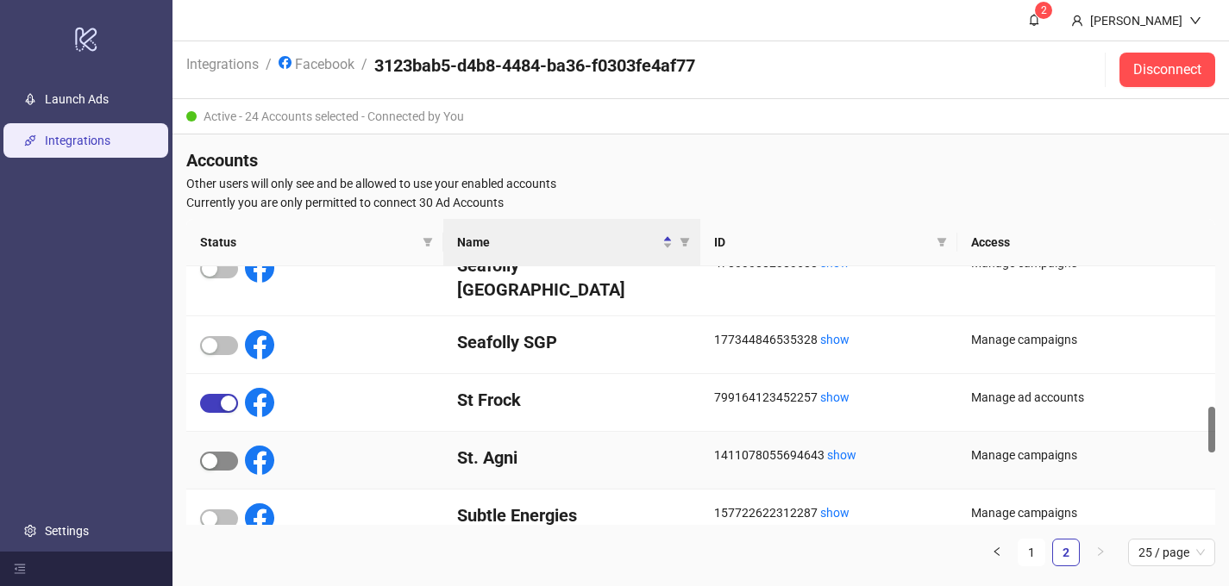
click at [223, 452] on span "button" at bounding box center [219, 461] width 38 height 19
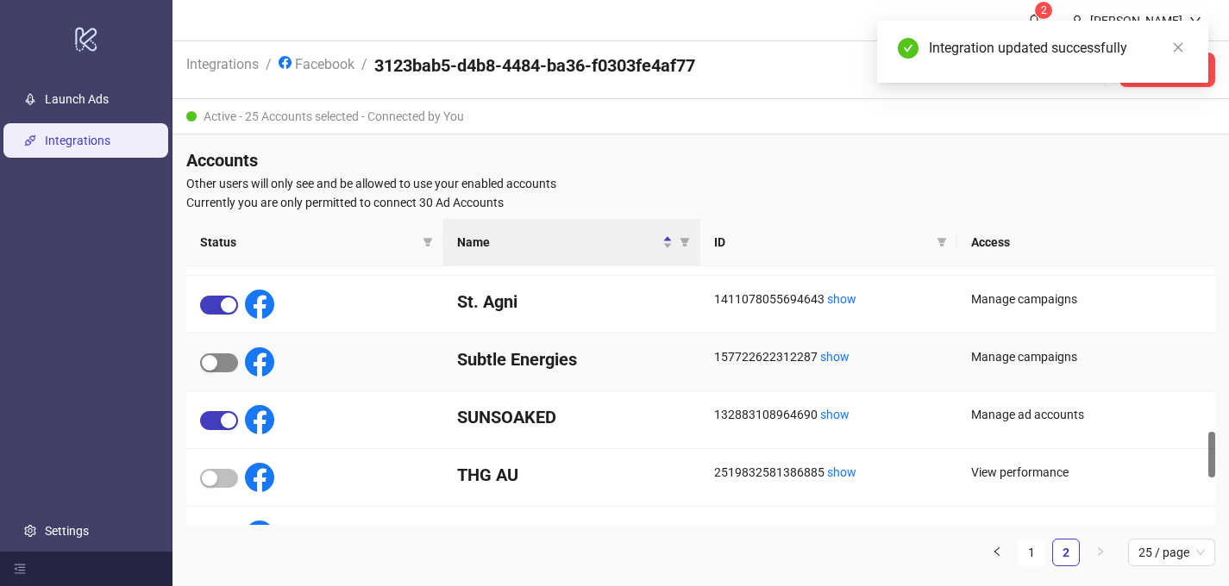
click at [223, 360] on span "button" at bounding box center [219, 363] width 38 height 19
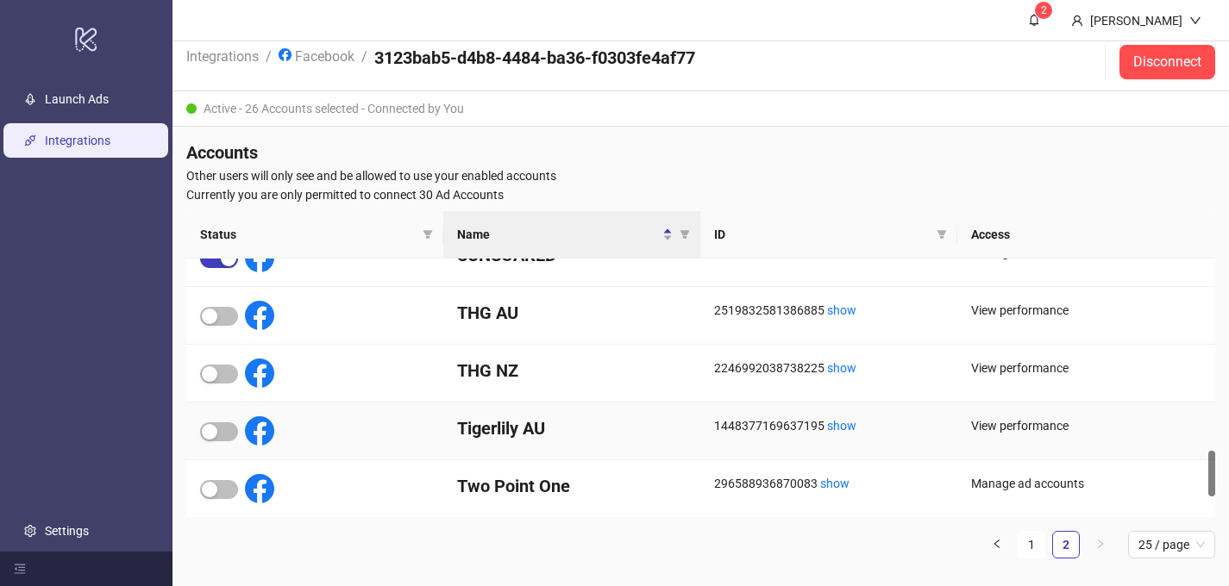
scroll to position [1063, 0]
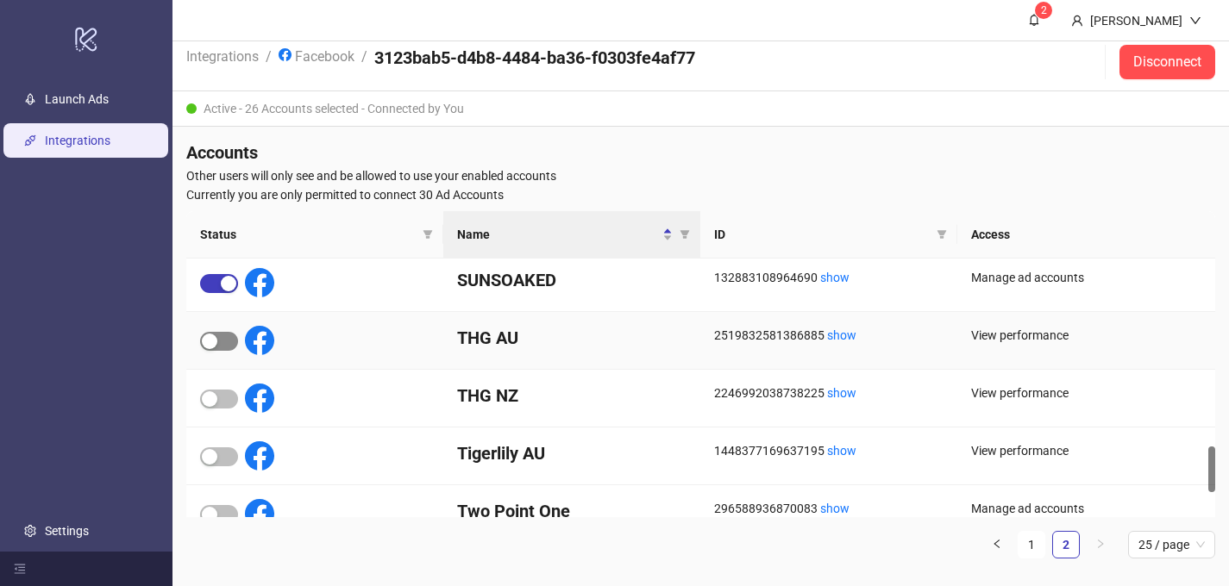
click at [225, 339] on span "button" at bounding box center [219, 341] width 38 height 19
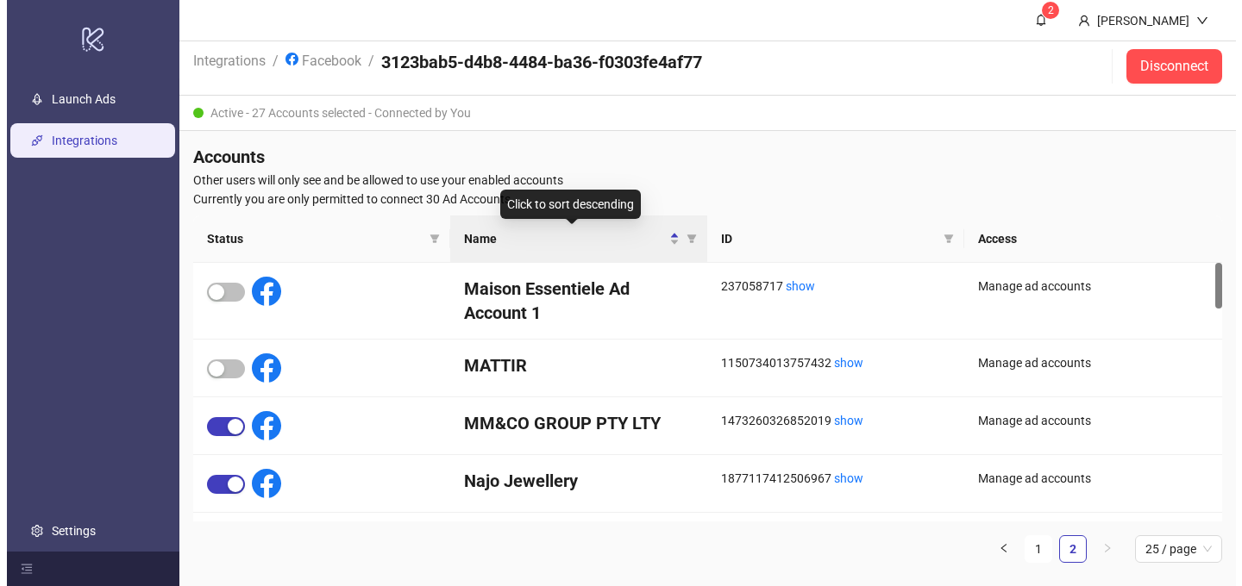
scroll to position [0, 0]
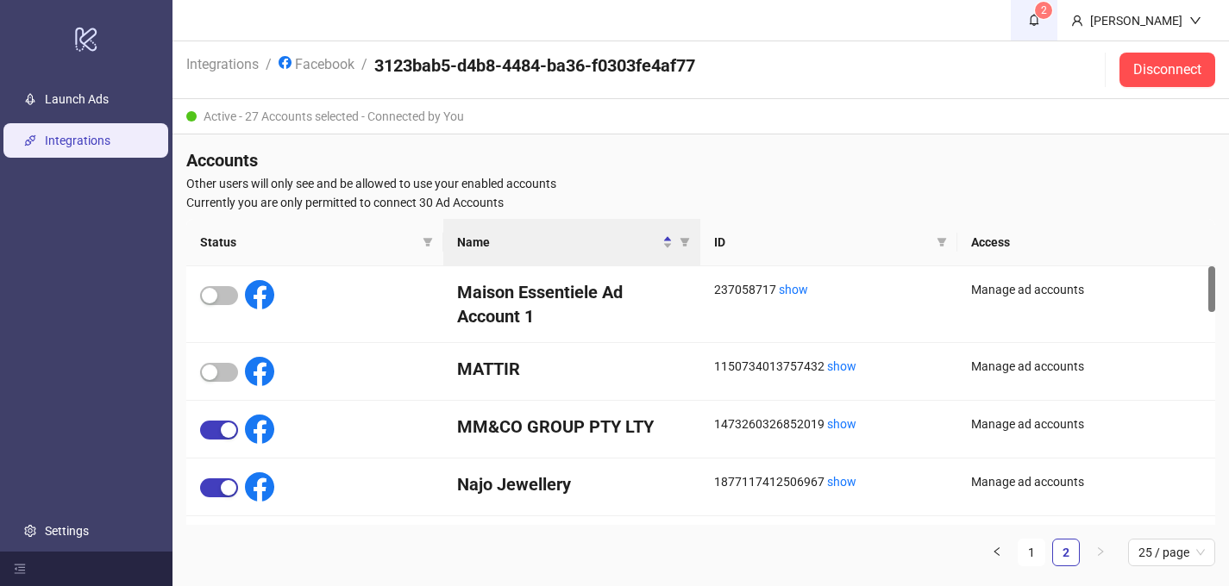
click at [1028, 16] on icon "bell" at bounding box center [1034, 20] width 12 height 12
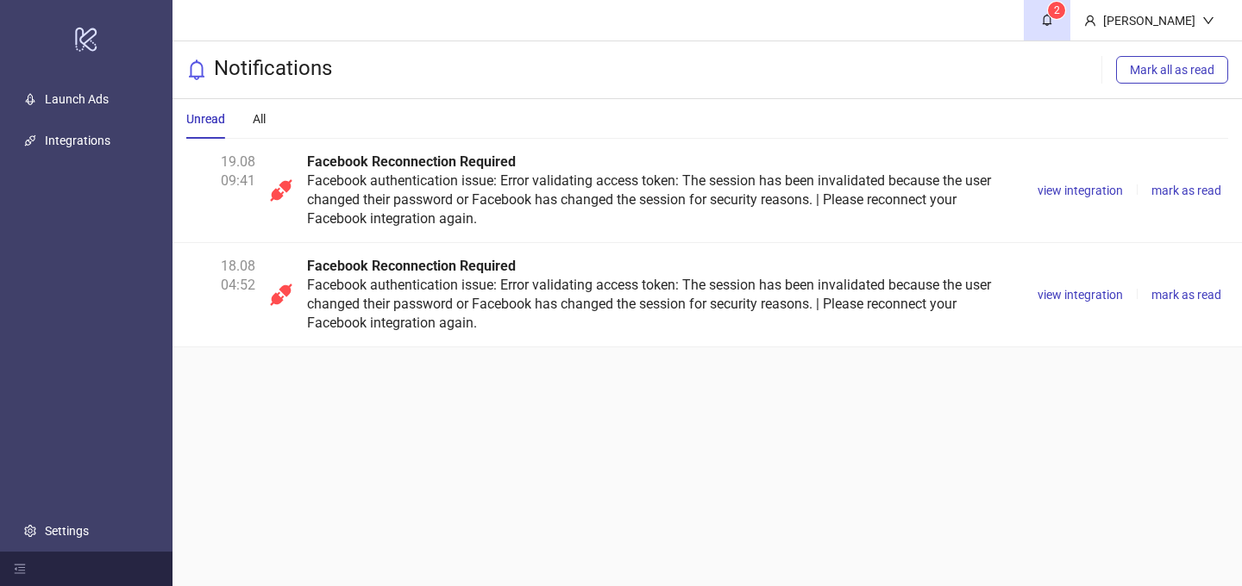
click at [824, 22] on header "2 Lakshmi Gopalakrishnan" at bounding box center [706, 20] width 1069 height 41
